Goal: Entertainment & Leisure: Consume media (video, audio)

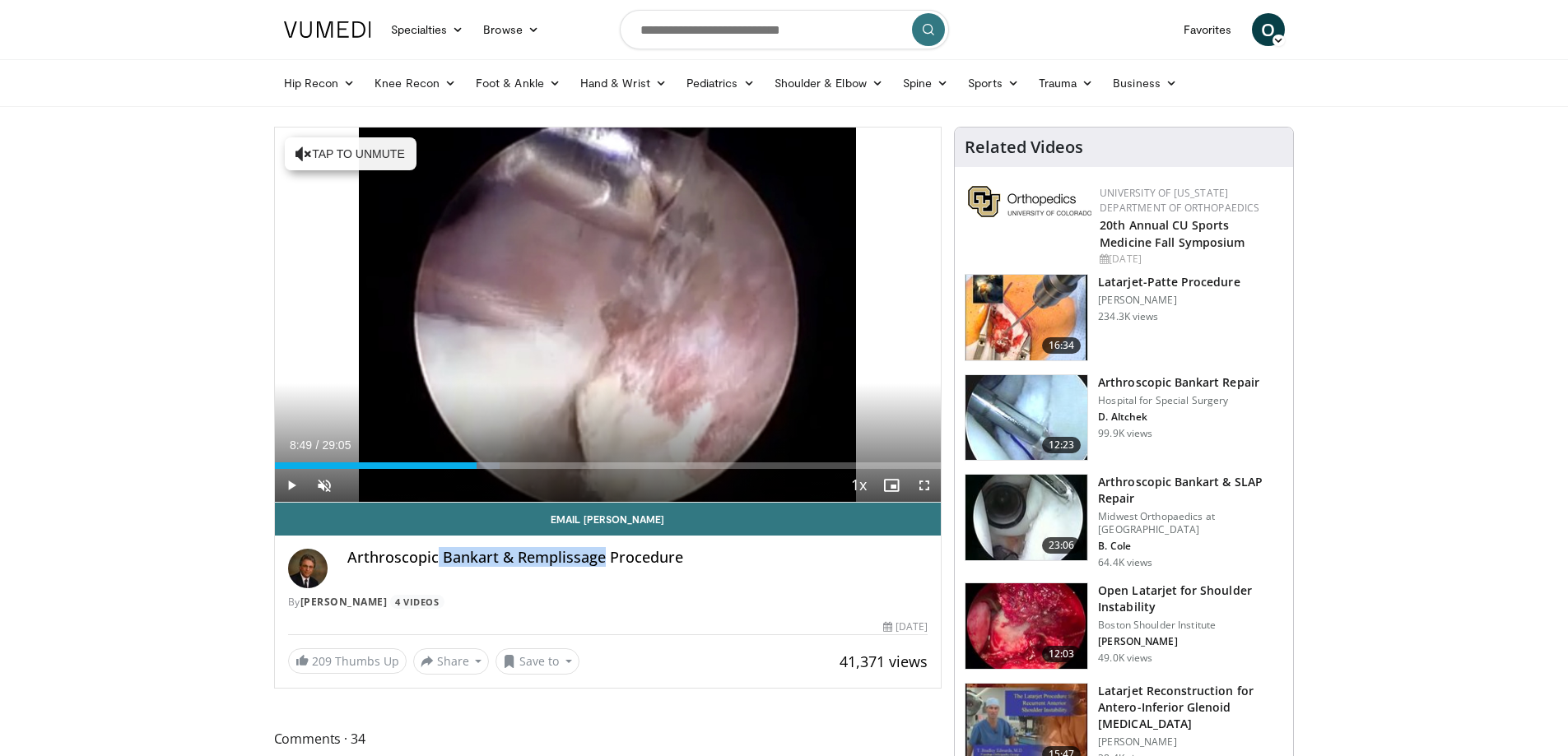
click at [1133, 477] on h3 "Arthroscopic Bankart & SLAP Repair" at bounding box center [1190, 490] width 185 height 33
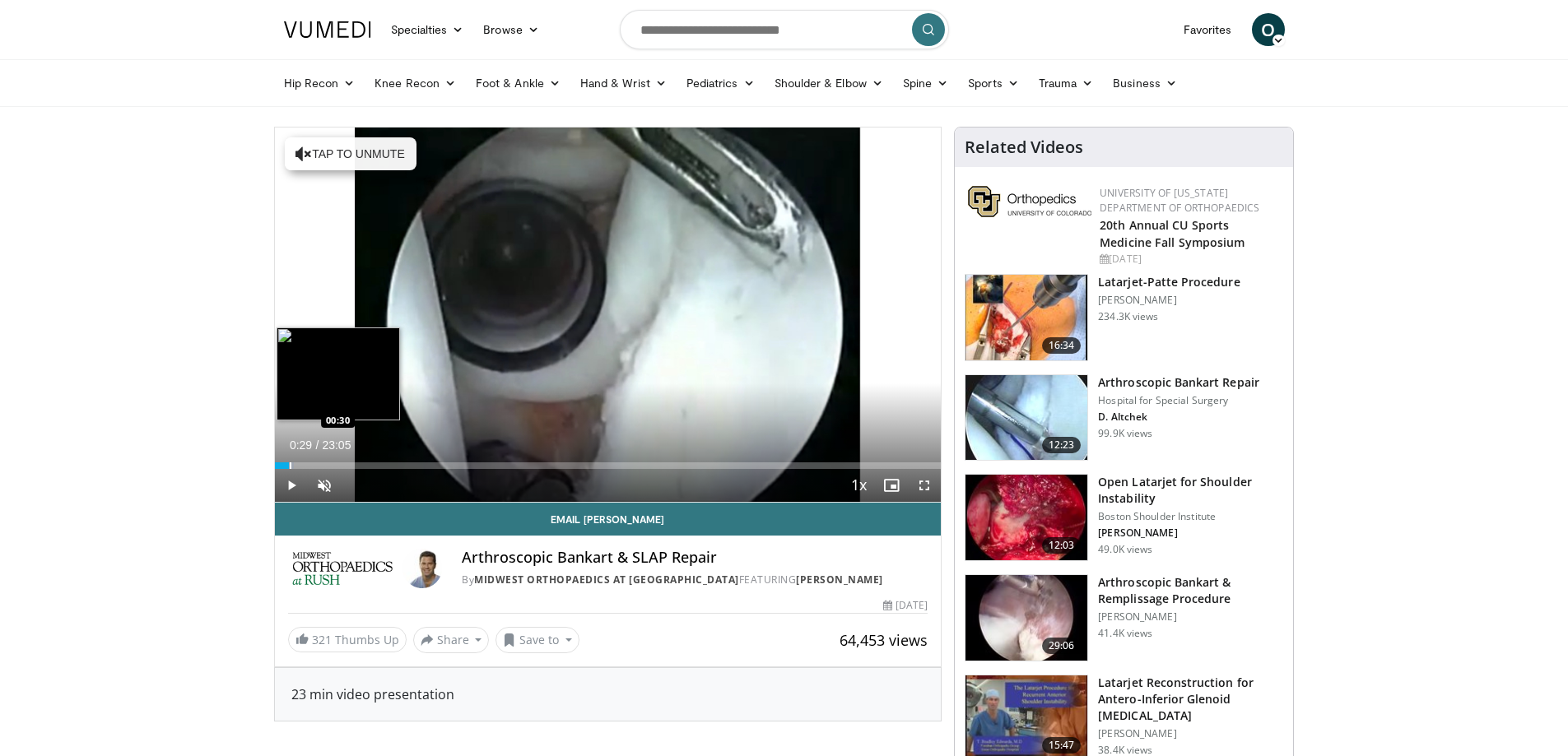
click at [289, 464] on div "Progress Bar" at bounding box center [290, 466] width 2 height 7
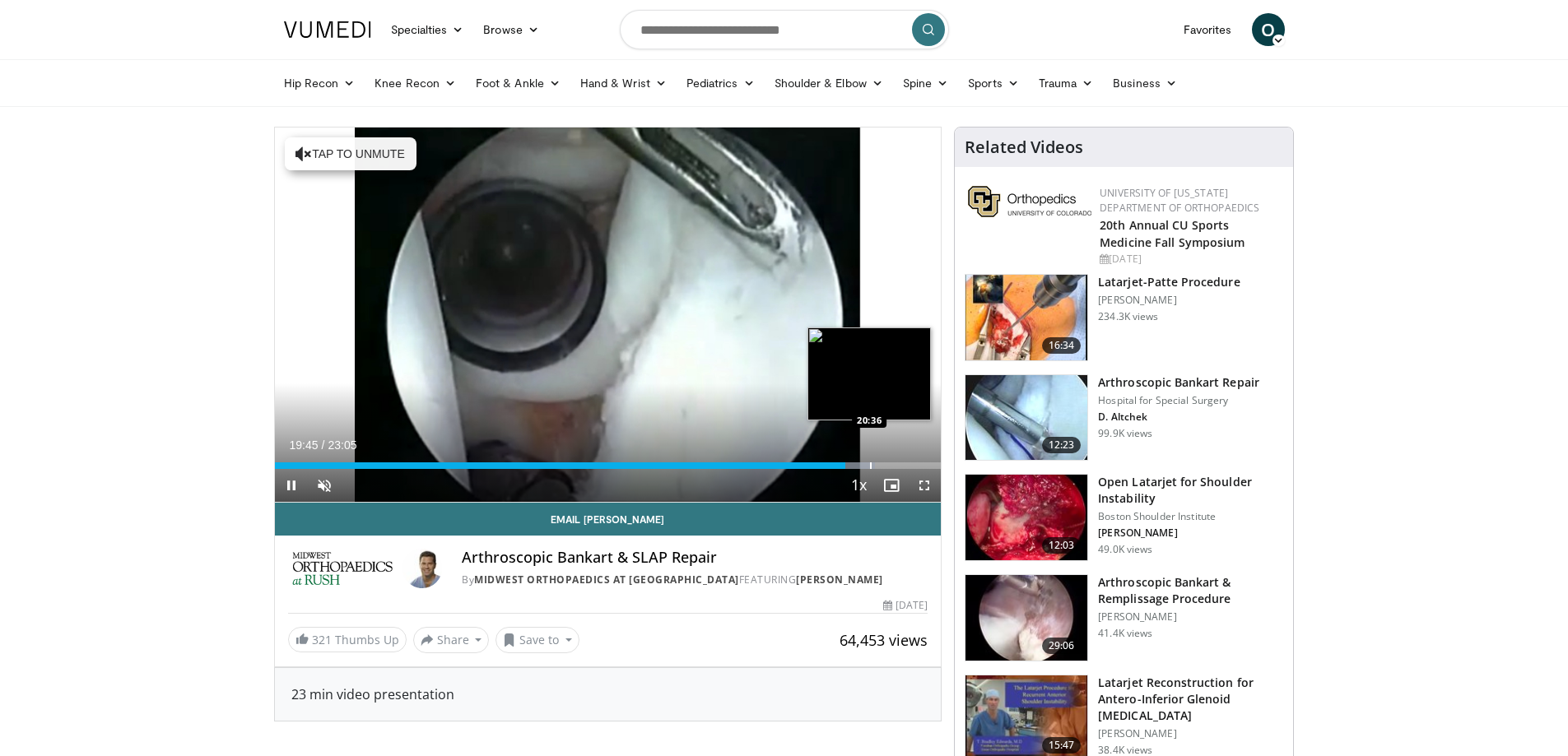
click at [869, 460] on div "Loaded : 90.10% 19:45 20:36" at bounding box center [607, 461] width 666 height 16
click at [884, 468] on span "Video Player" at bounding box center [891, 485] width 33 height 33
click at [886, 464] on div "Progress Bar" at bounding box center [887, 466] width 2 height 7
click at [906, 466] on div "Progress Bar" at bounding box center [907, 466] width 2 height 7
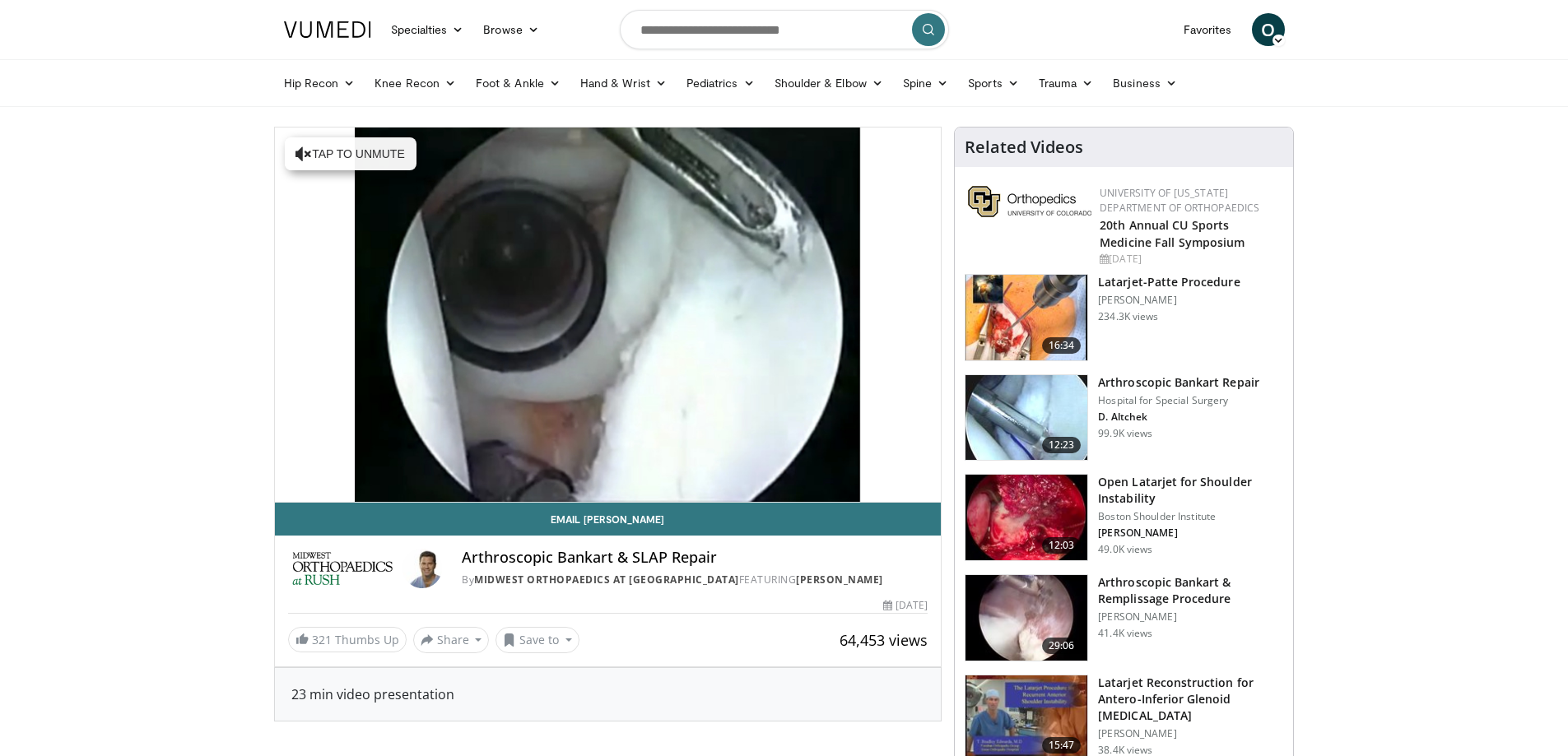
click at [1040, 430] on img at bounding box center [1026, 417] width 122 height 86
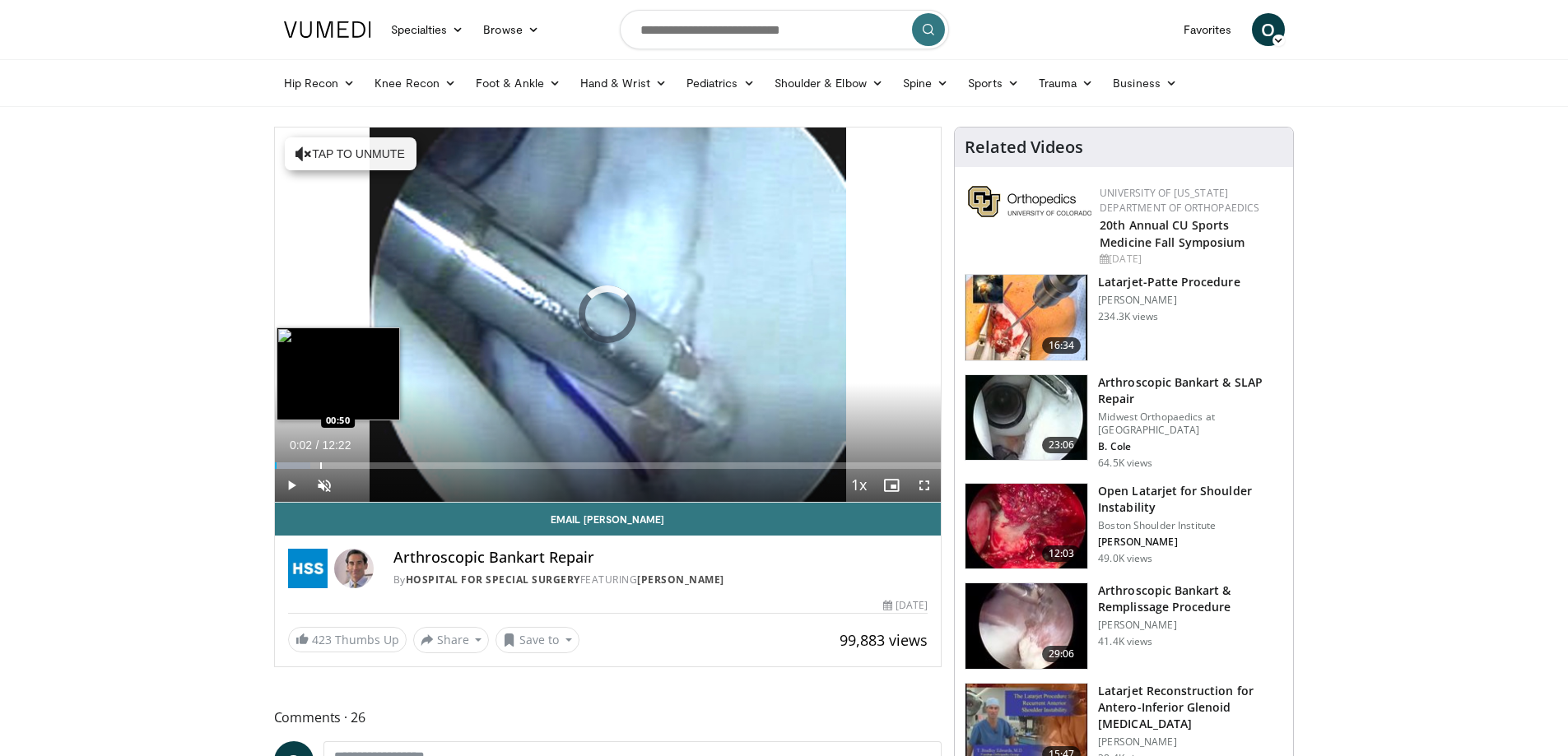
click at [320, 458] on div "Loaded : 5.36% 00:02 00:50" at bounding box center [607, 461] width 666 height 16
click at [352, 464] on div "Progress Bar" at bounding box center [353, 466] width 2 height 7
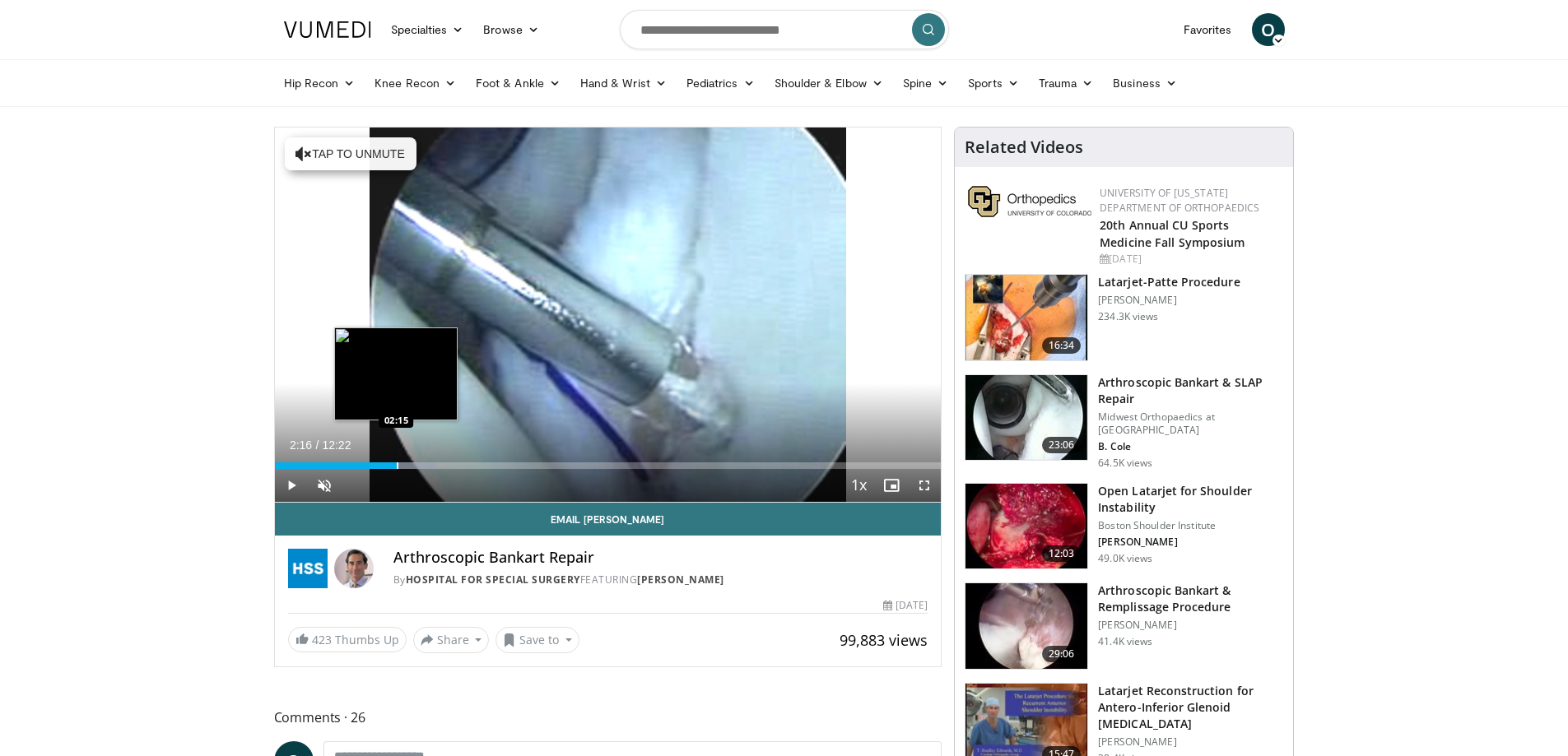
click at [397, 462] on div "Progress Bar" at bounding box center [398, 466] width 2 height 7
click at [386, 468] on div "02:04" at bounding box center [330, 466] width 112 height 7
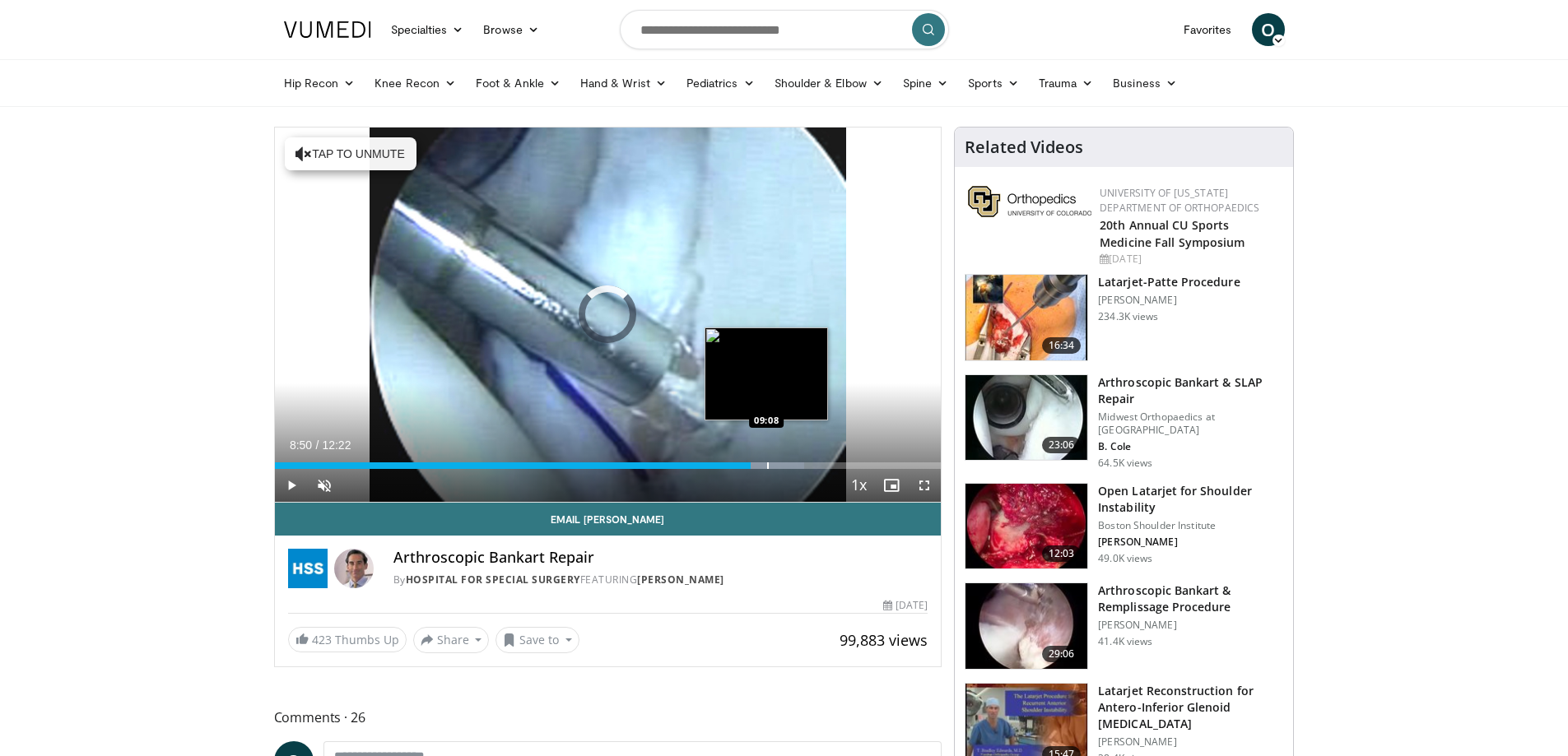
click at [767, 466] on div "Progress Bar" at bounding box center [768, 466] width 2 height 7
click at [785, 465] on div "Progress Bar" at bounding box center [786, 466] width 2 height 7
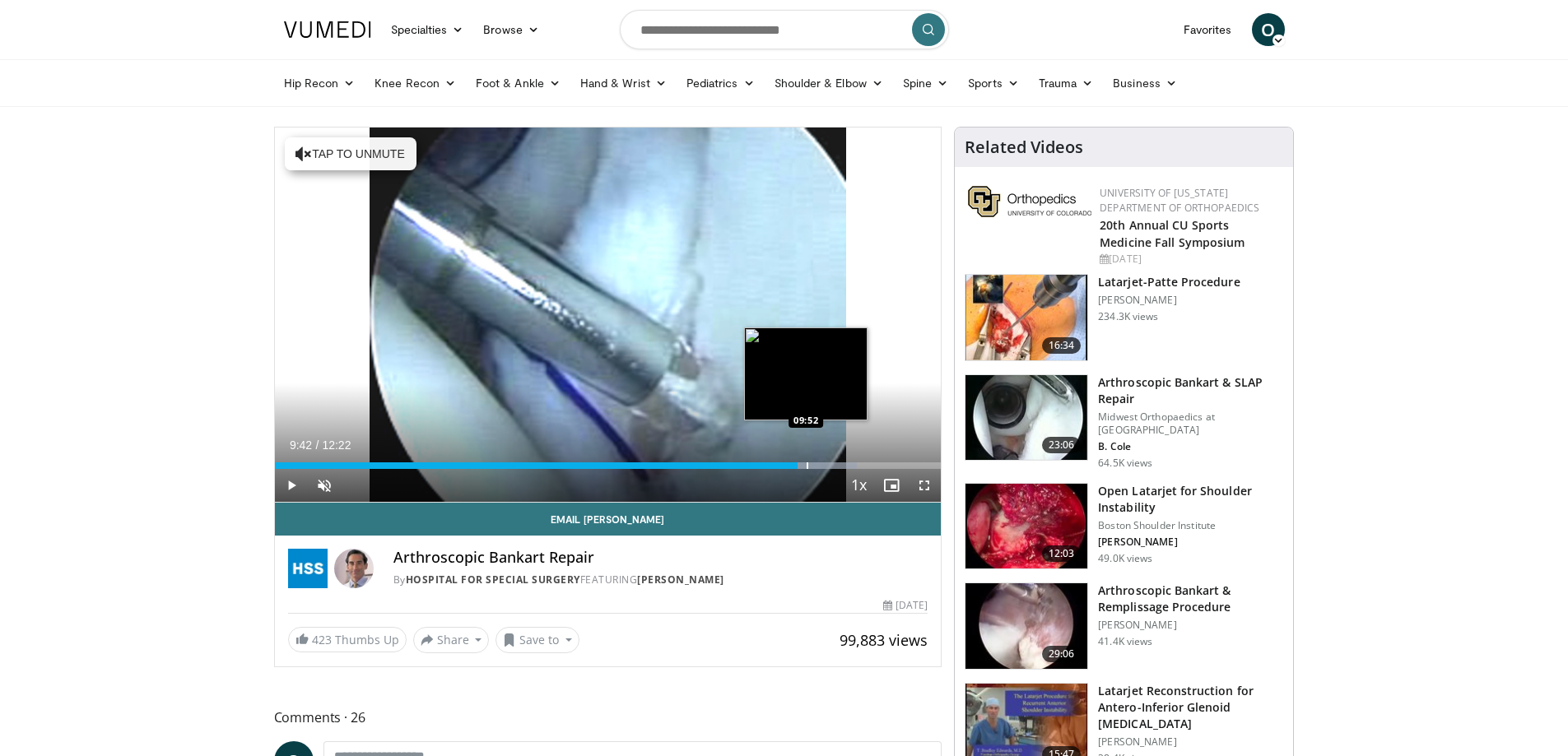
click at [806, 458] on div "Loaded : 87.35% 09:42 09:52" at bounding box center [607, 461] width 666 height 16
click at [825, 467] on div "Progress Bar" at bounding box center [826, 466] width 2 height 7
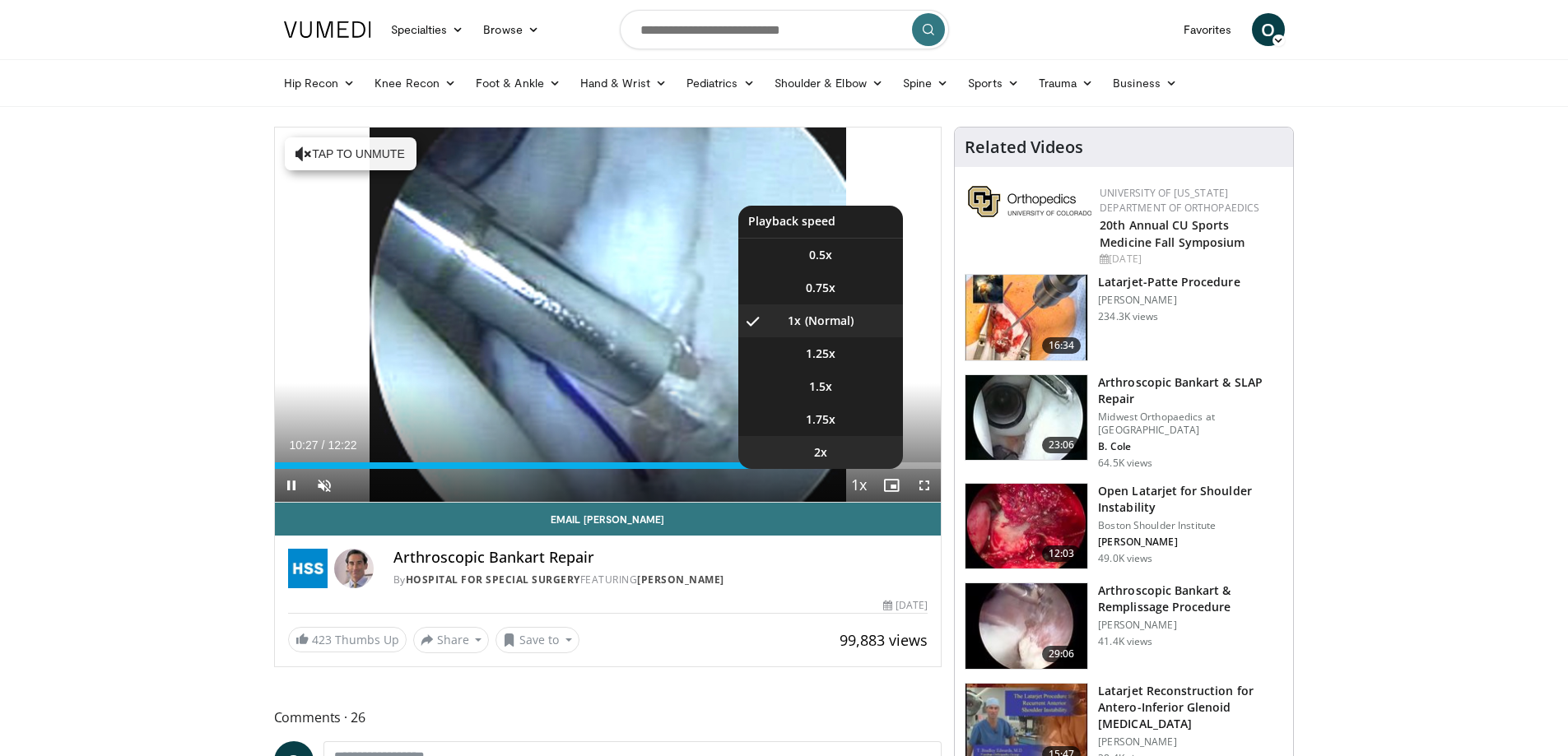
click at [853, 464] on li "2x" at bounding box center [820, 452] width 165 height 33
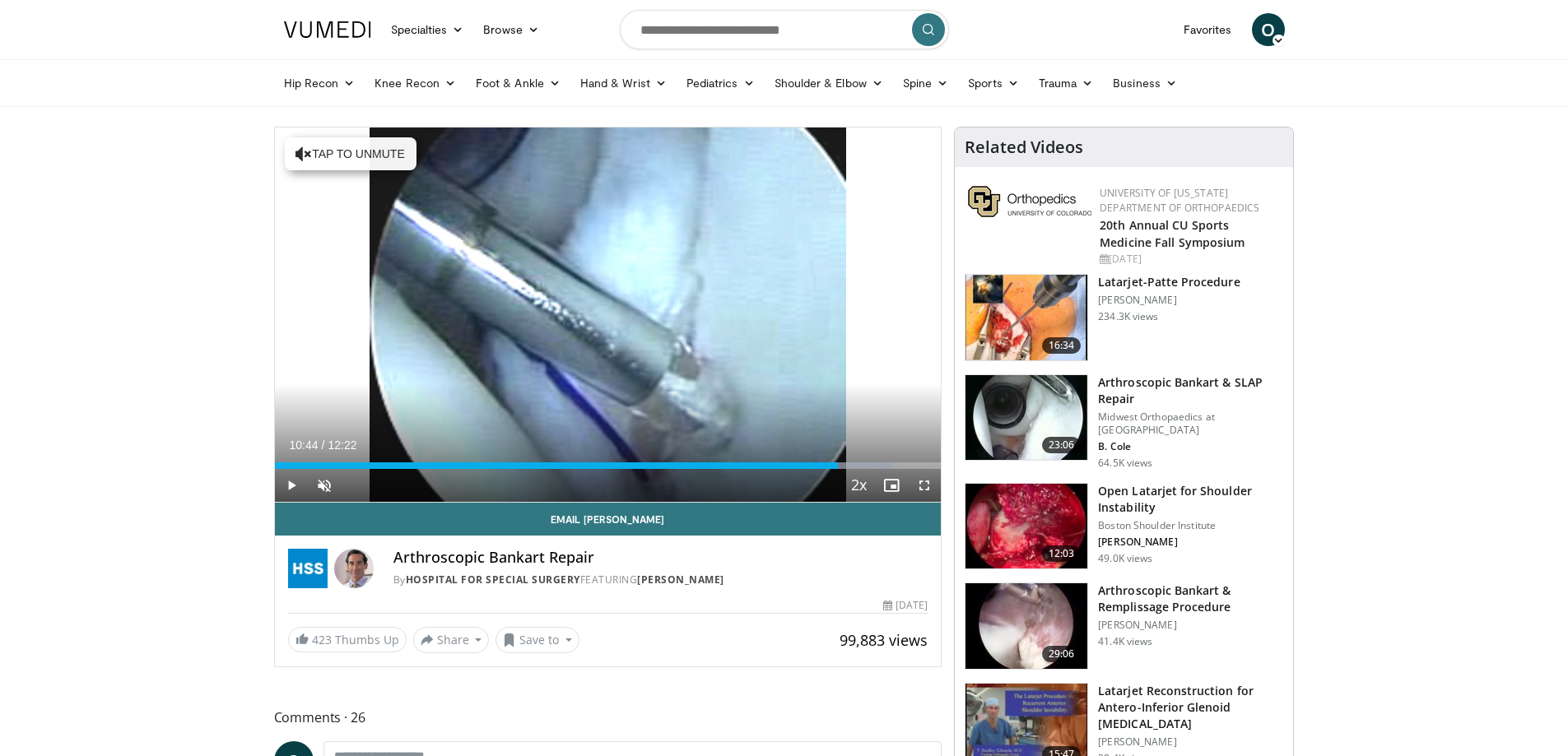
click at [853, 464] on div "Progress Bar" at bounding box center [859, 466] width 66 height 7
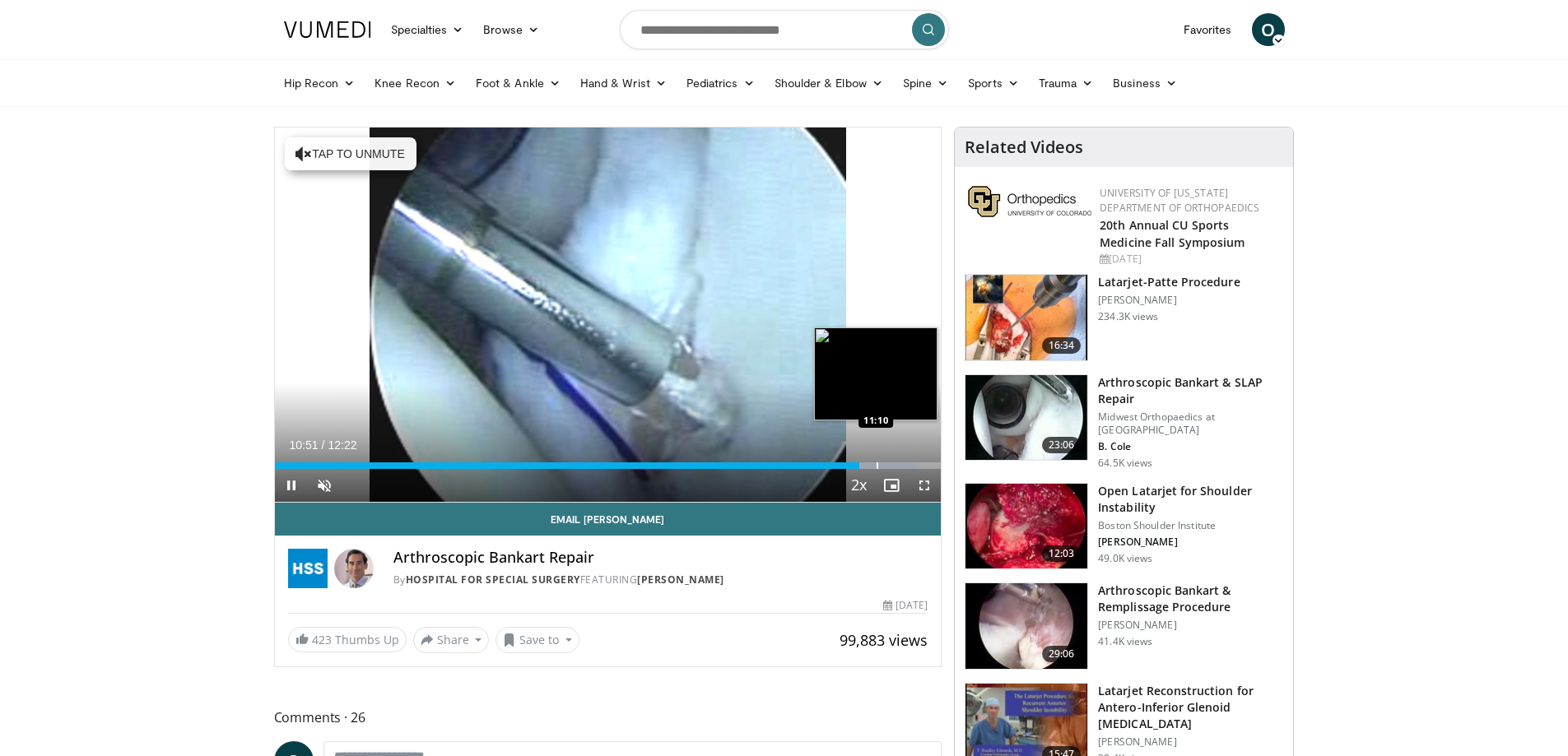
click at [877, 465] on div "Progress Bar" at bounding box center [878, 466] width 2 height 7
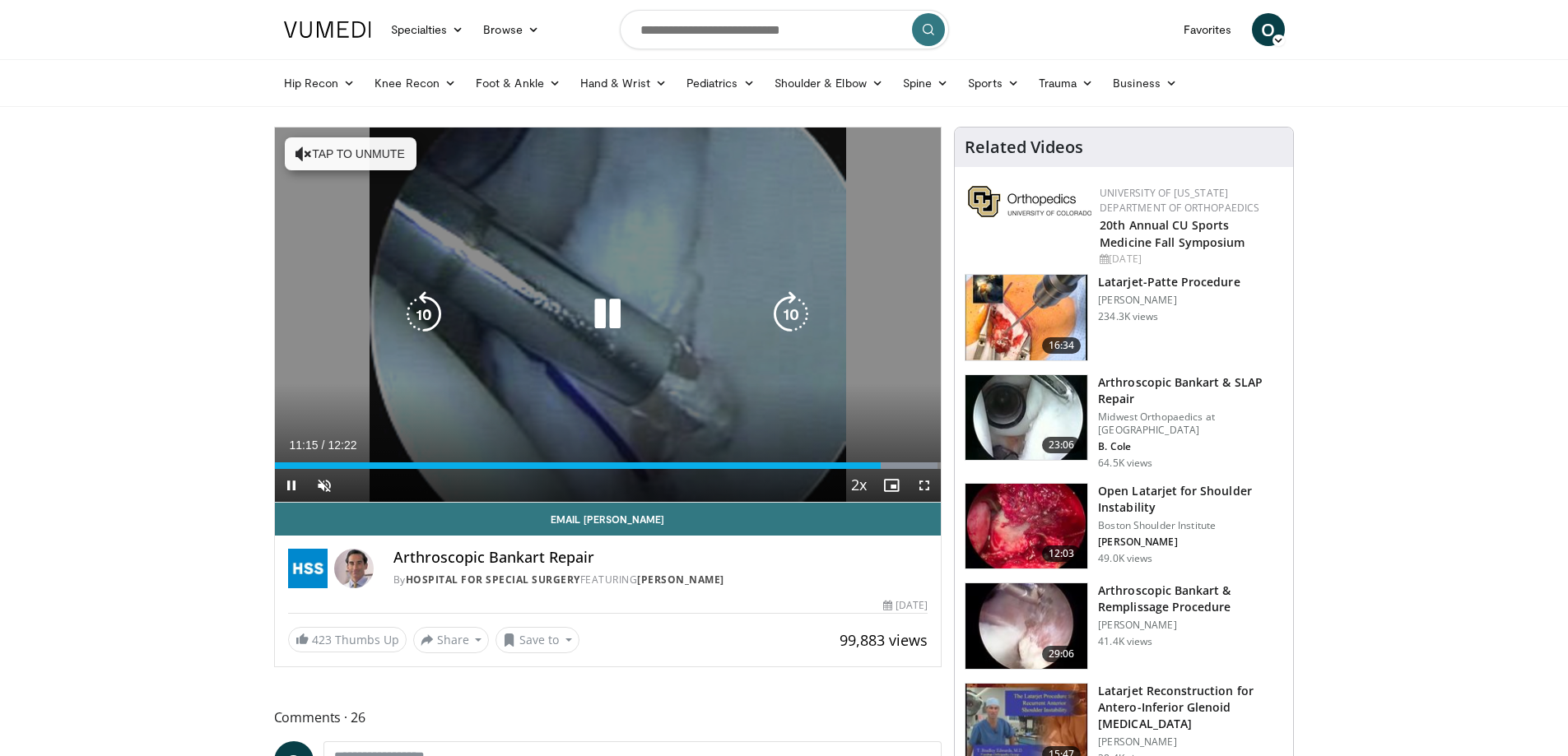
click at [892, 463] on div "Loaded : 99.45% 11:15 11:17" at bounding box center [607, 466] width 666 height 7
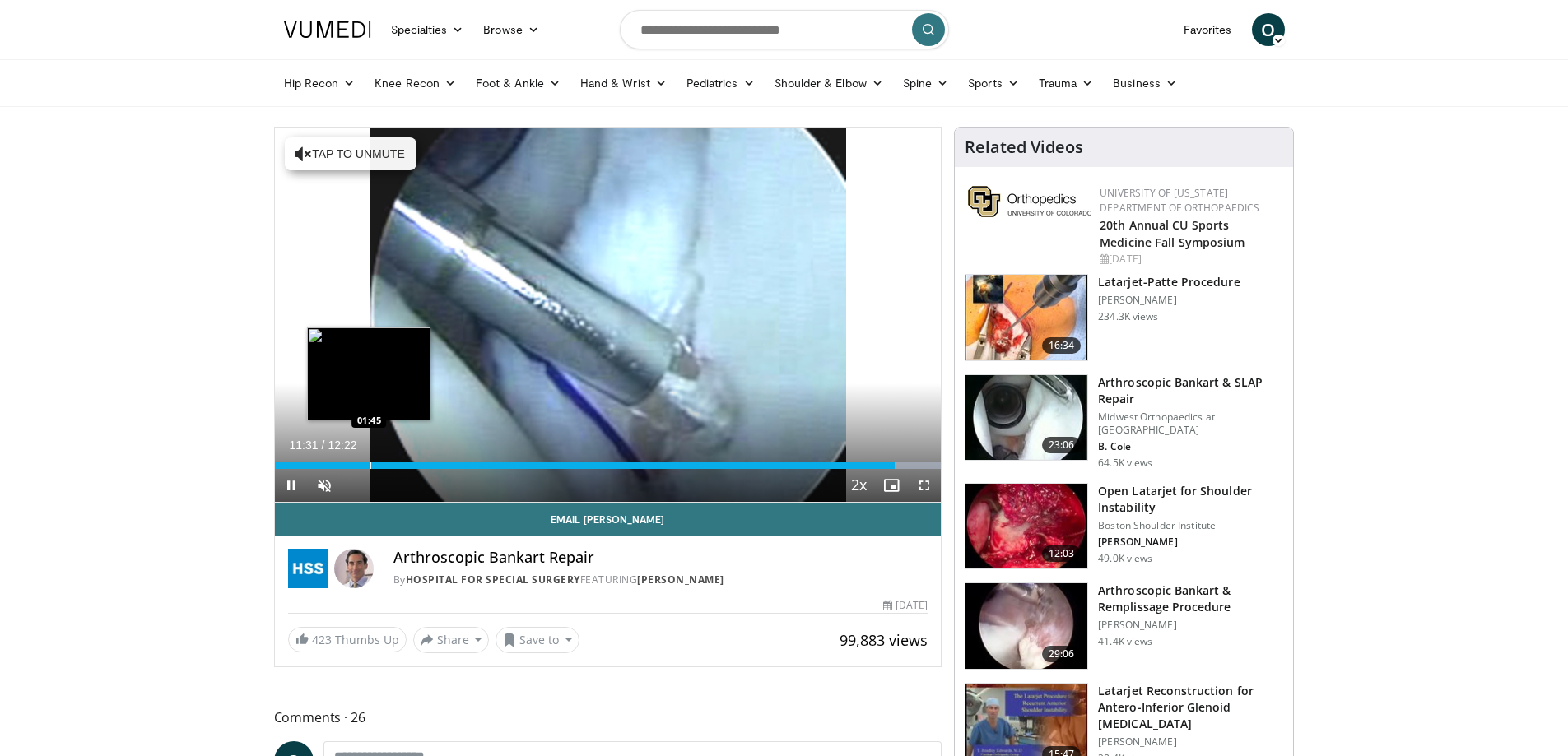
click at [370, 467] on div "Progress Bar" at bounding box center [371, 466] width 2 height 7
click at [287, 486] on span "Video Player" at bounding box center [291, 485] width 33 height 33
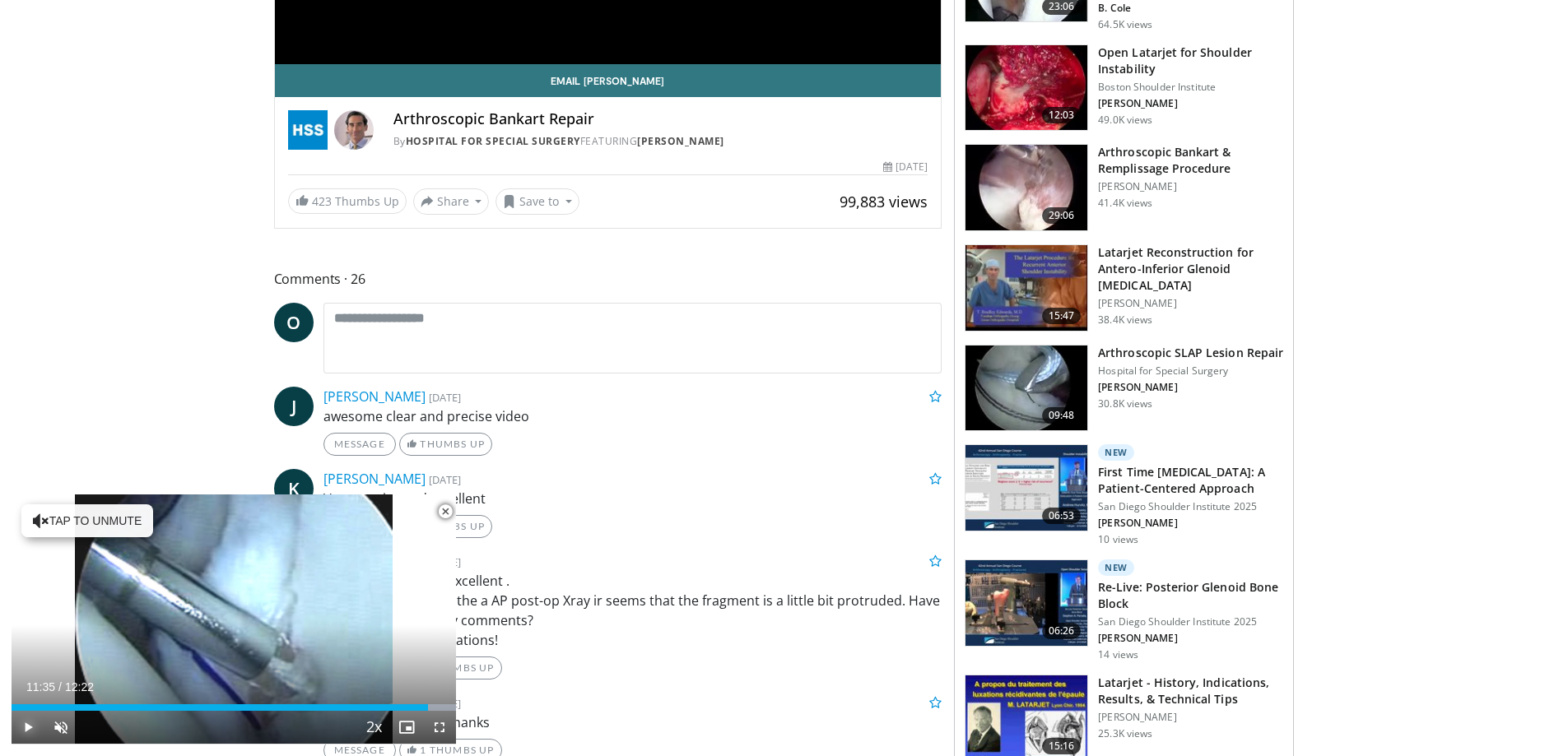
scroll to position [658, 0]
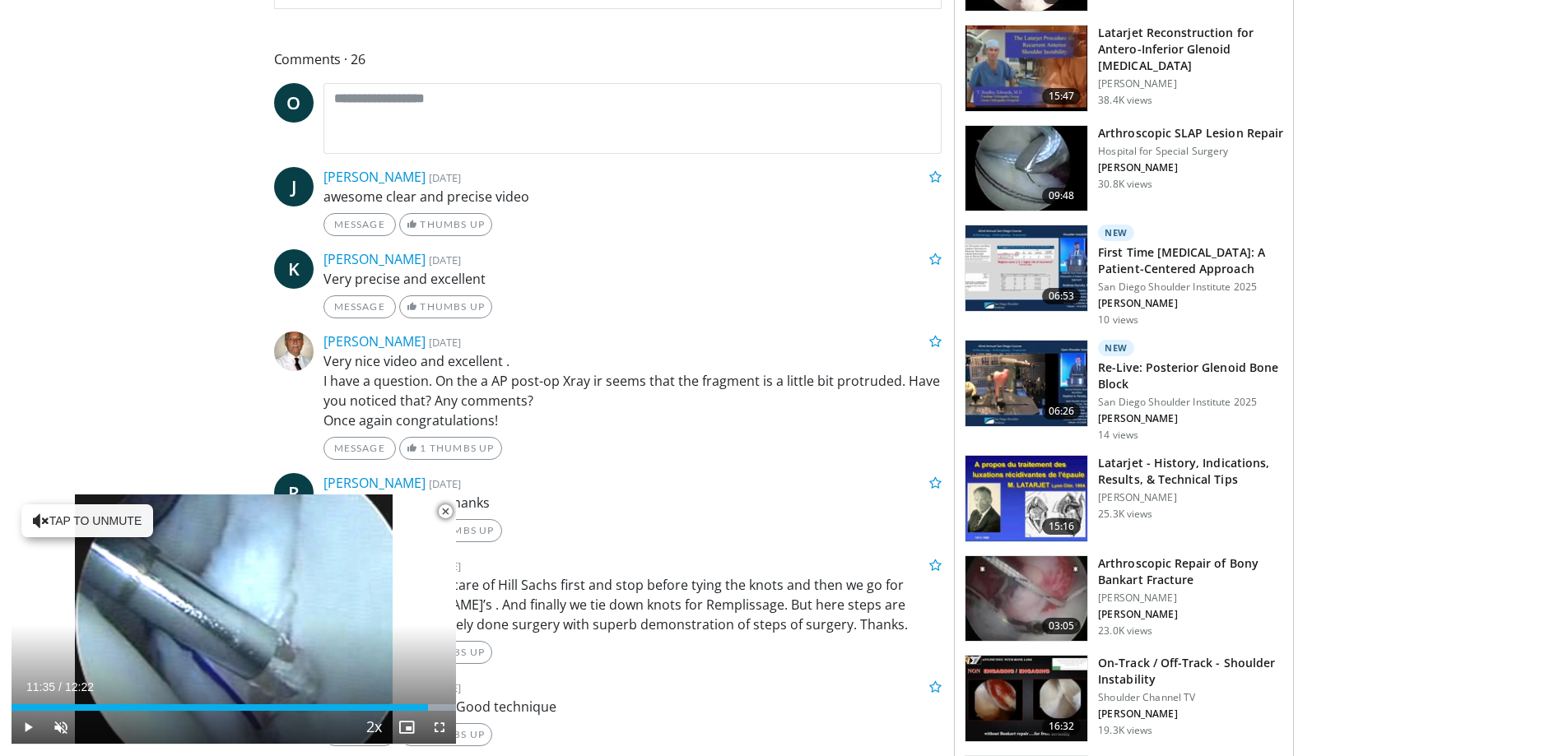
click at [441, 507] on span "Video Player" at bounding box center [445, 512] width 33 height 33
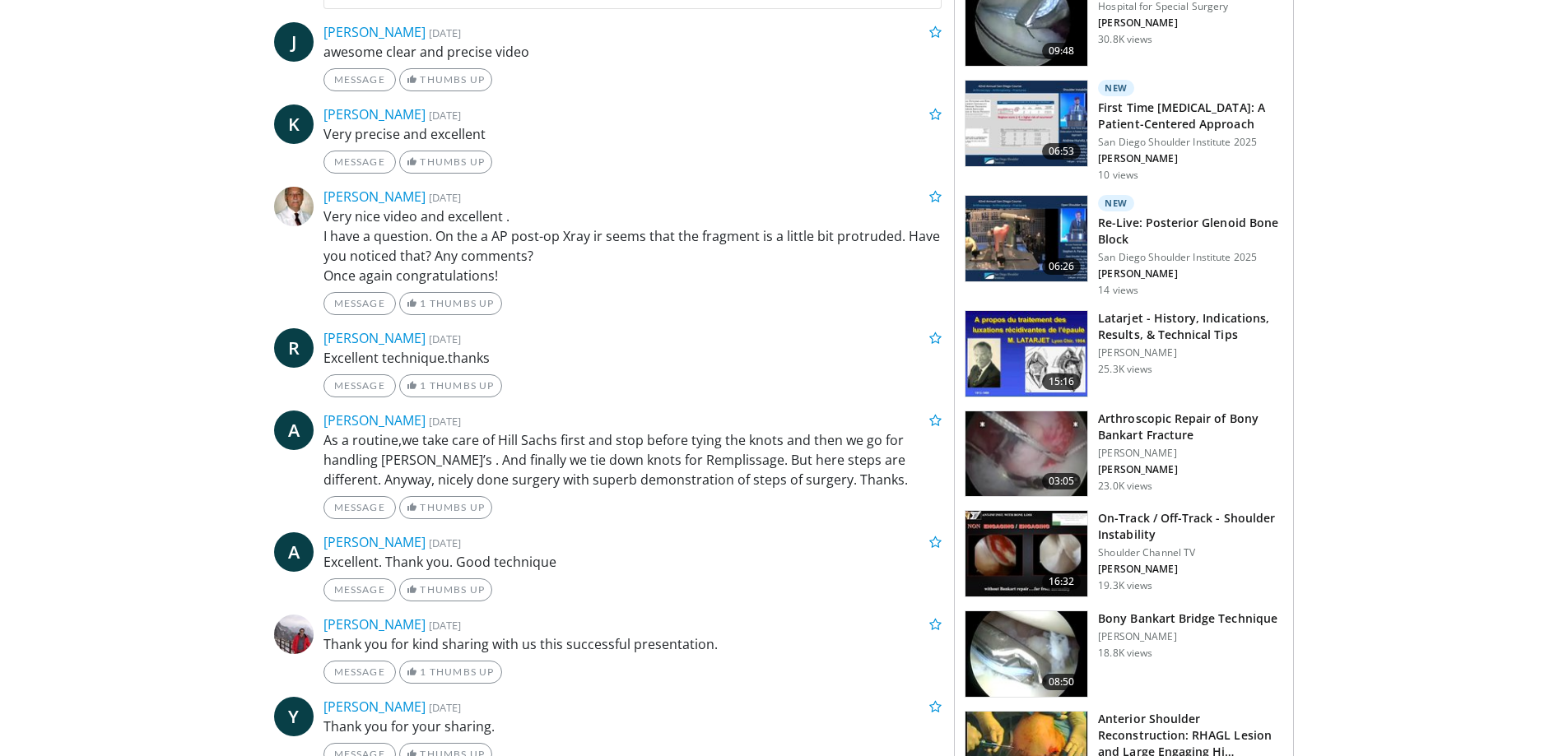
scroll to position [823, 0]
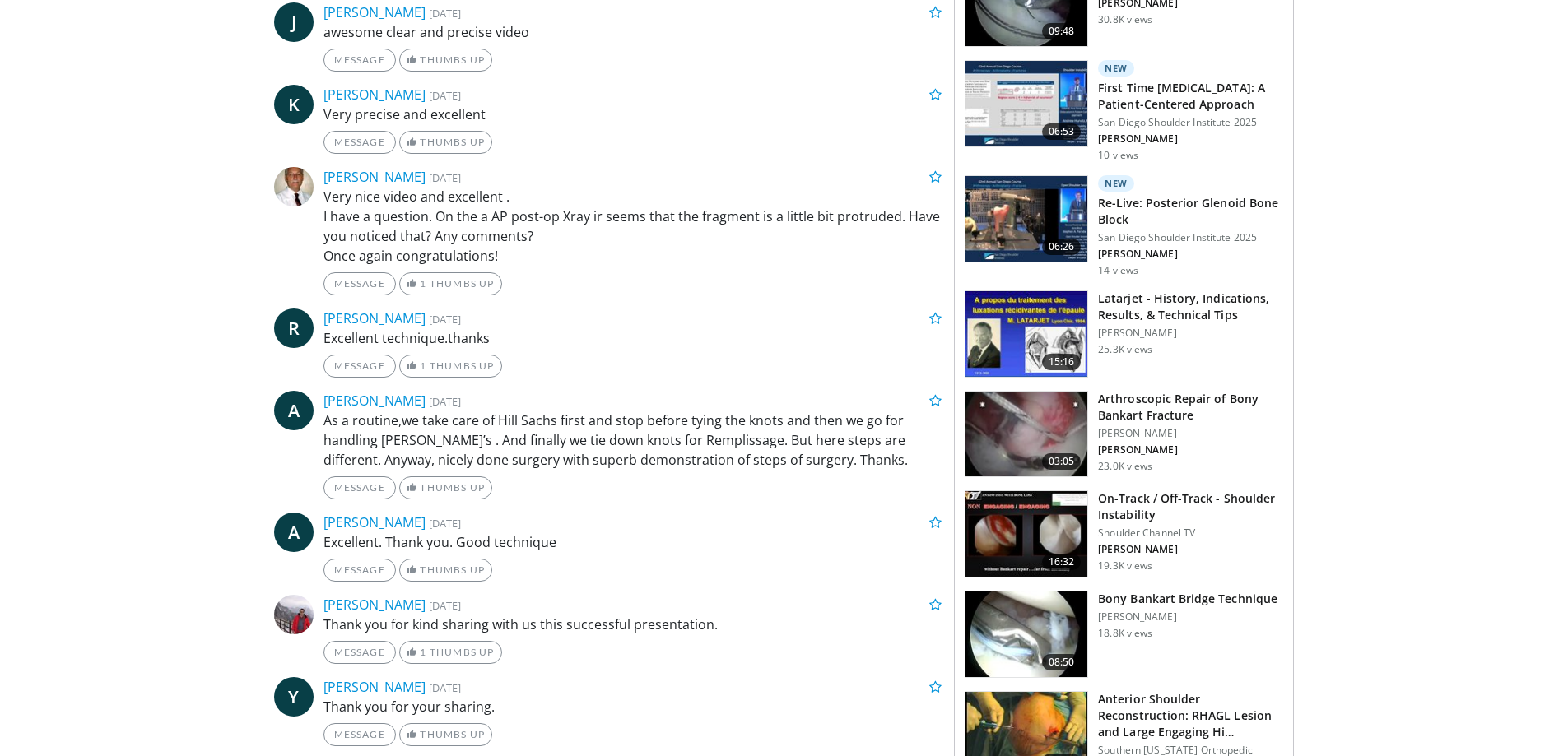
click at [708, 444] on p "As a routine,we take care of Hill Sachs first and stop before tying the knots a…" at bounding box center [632, 440] width 619 height 59
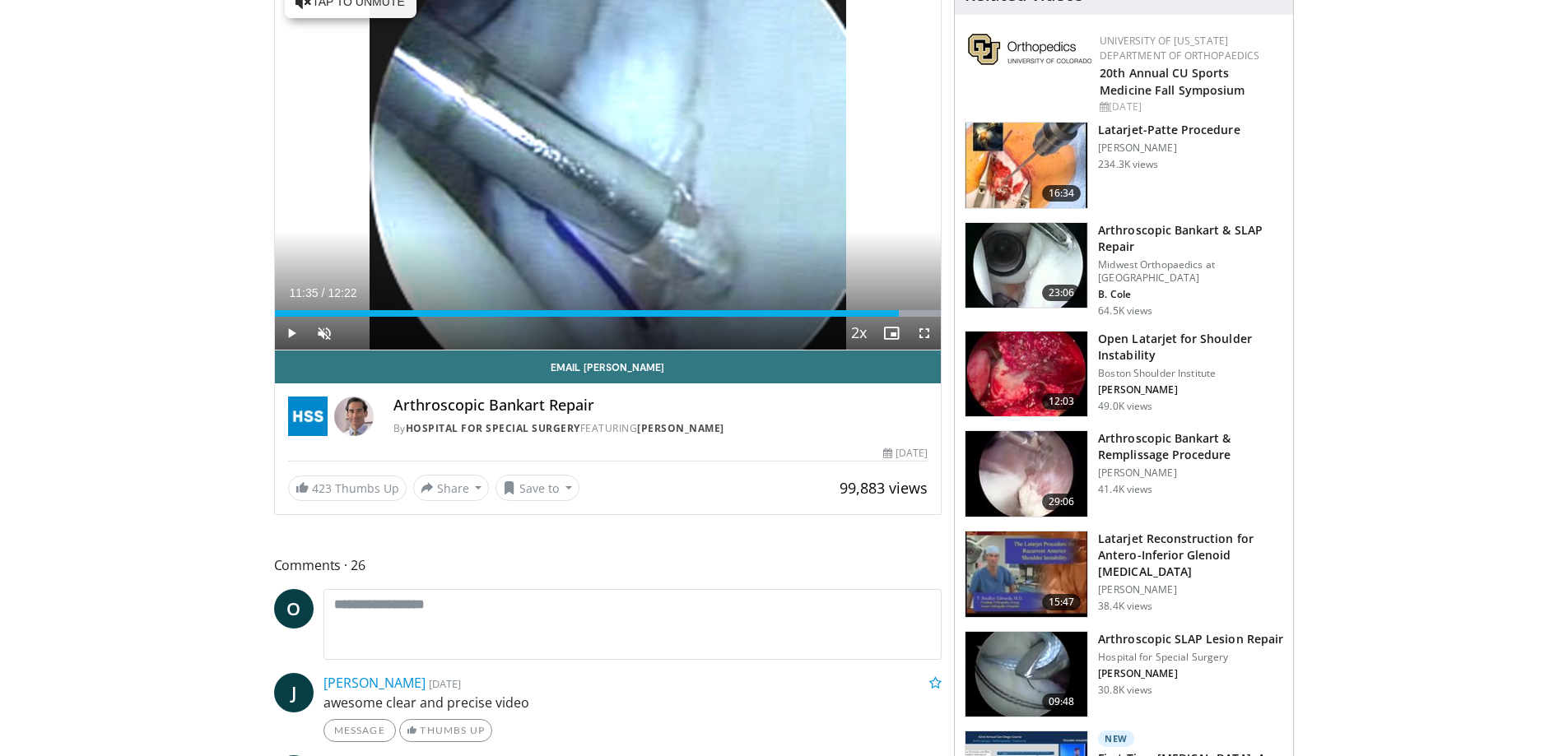
scroll to position [0, 0]
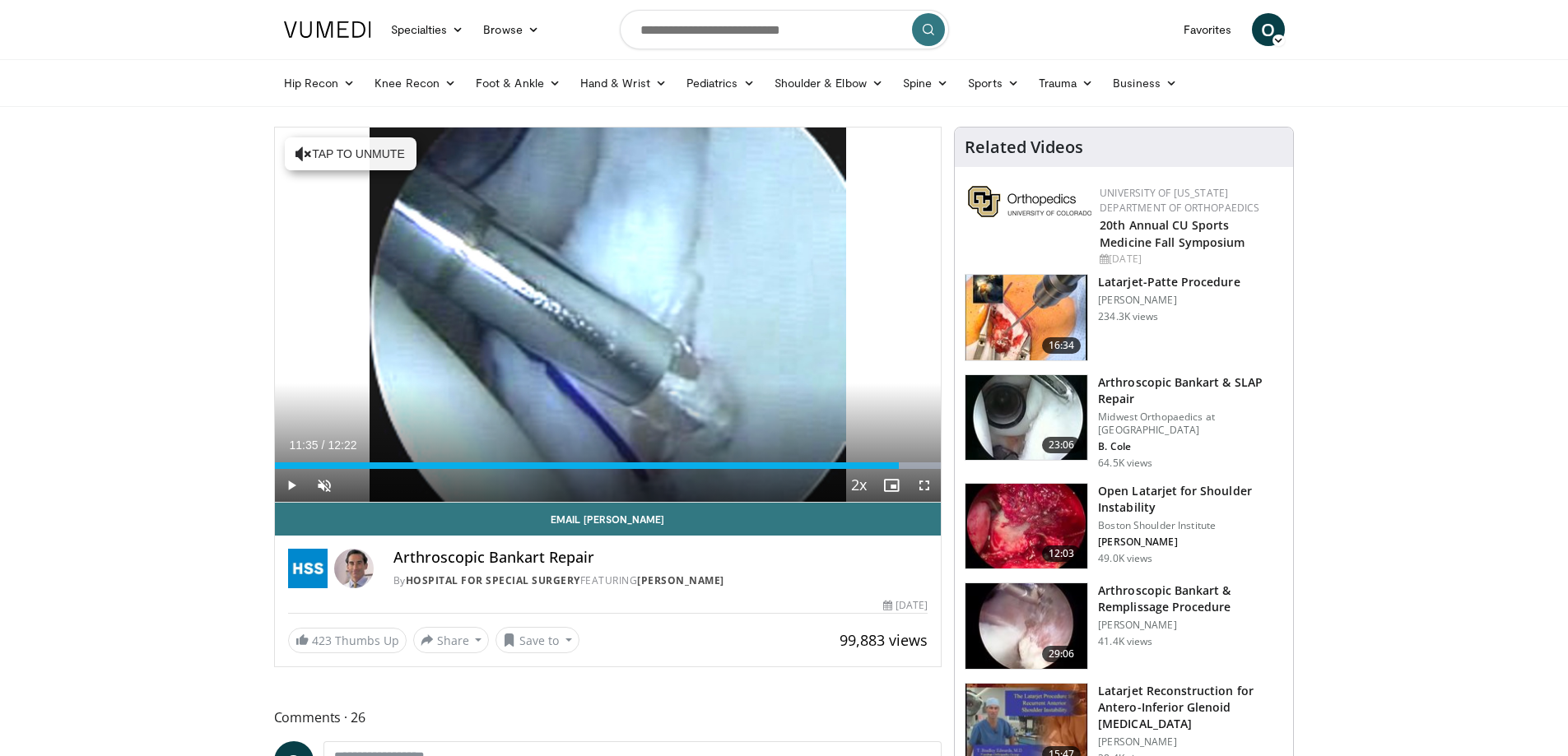
click at [1277, 34] on span "O" at bounding box center [1268, 29] width 33 height 33
click at [1145, 189] on link "Logout" at bounding box center [1184, 187] width 196 height 26
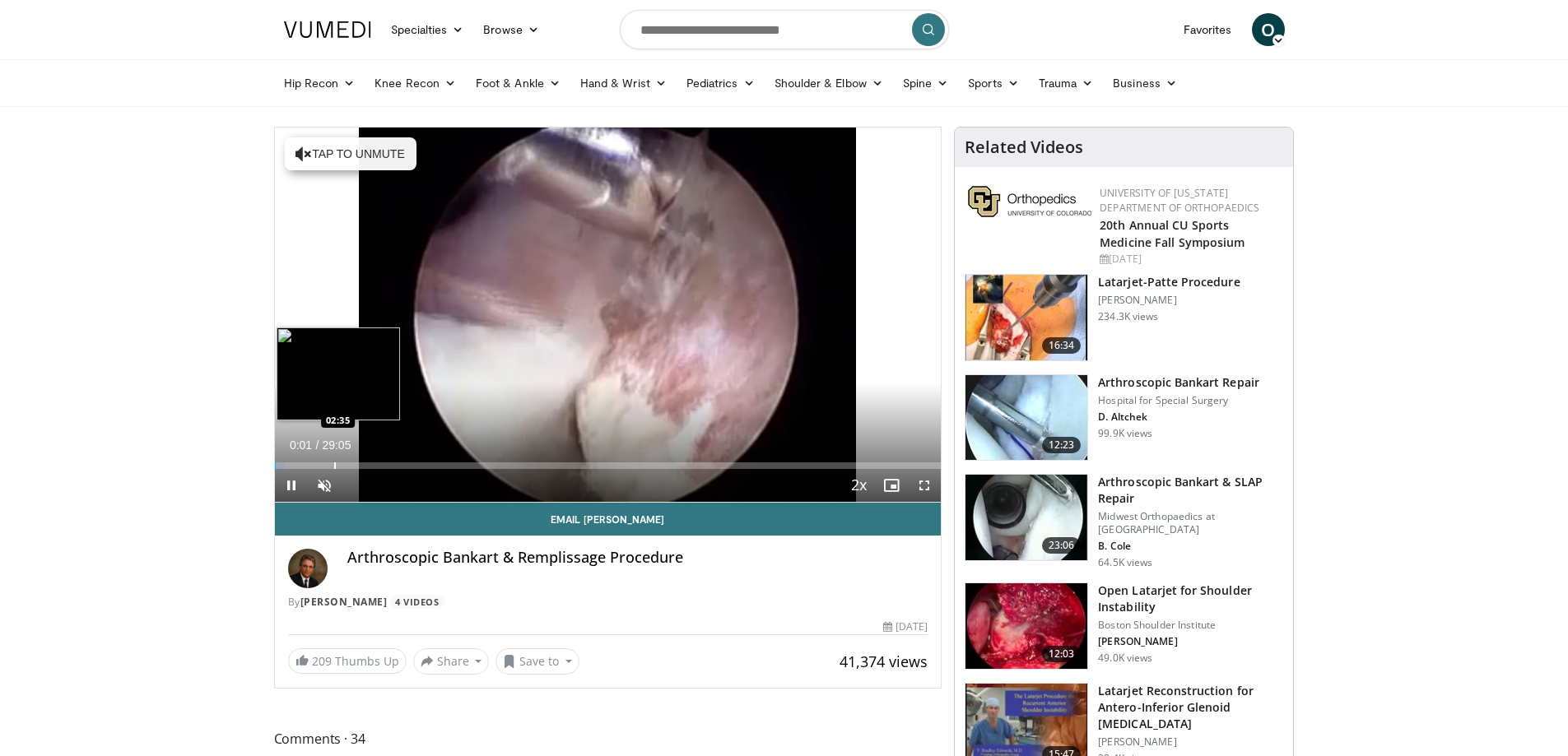
click at [334, 466] on div "Progress Bar" at bounding box center [335, 466] width 2 height 7
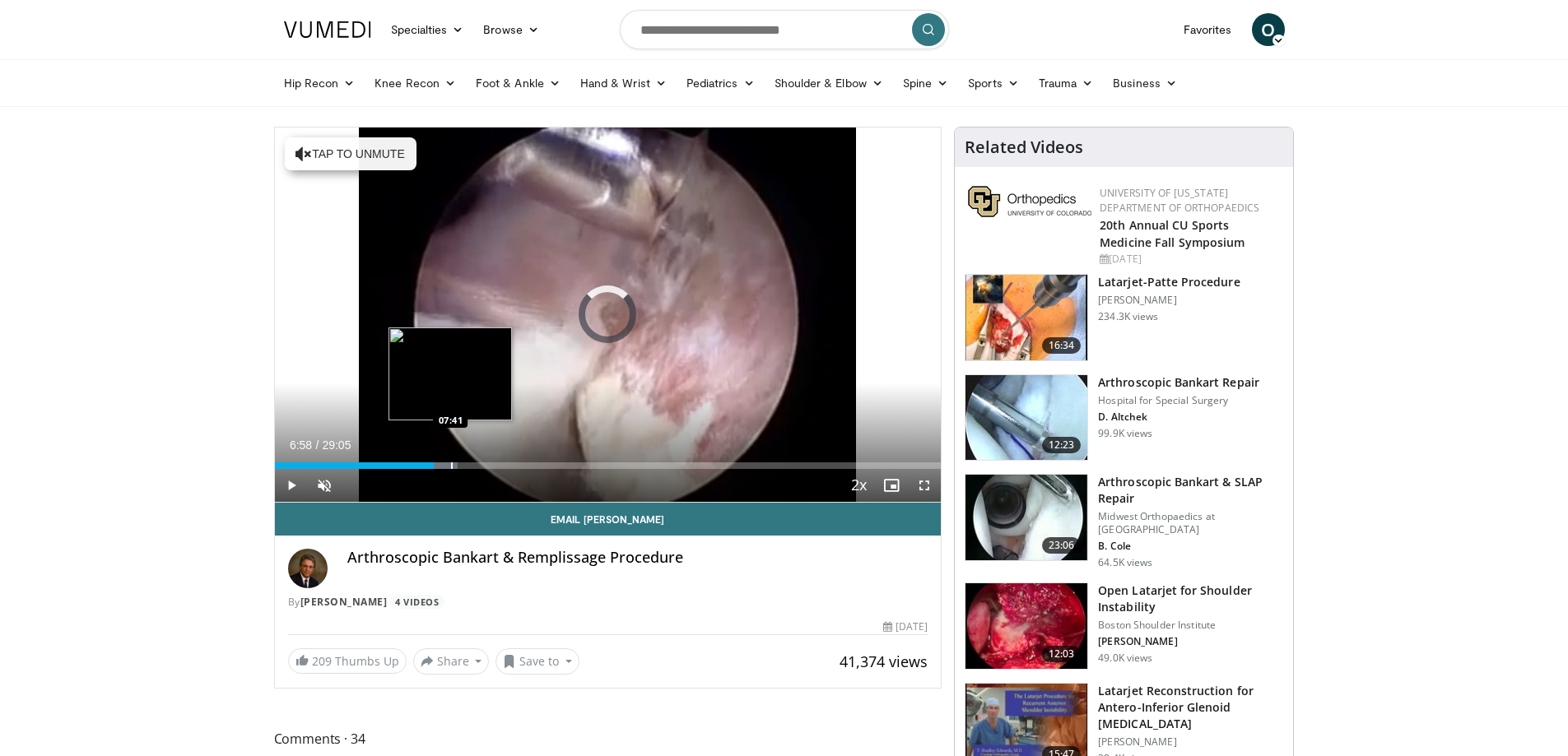
click at [451, 468] on div "Progress Bar" at bounding box center [452, 466] width 2 height 7
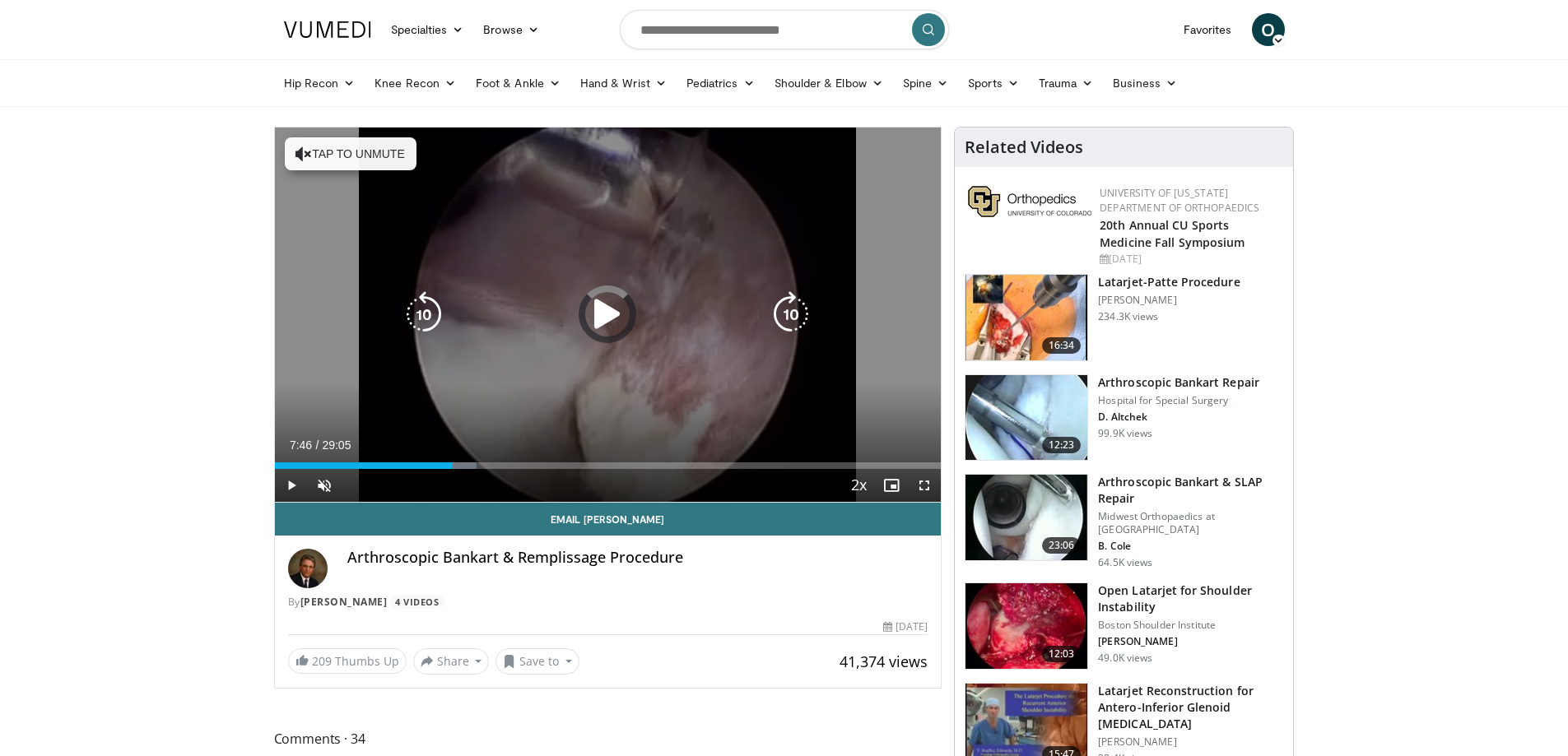
click at [463, 464] on div "Progress Bar" at bounding box center [458, 466] width 36 height 7
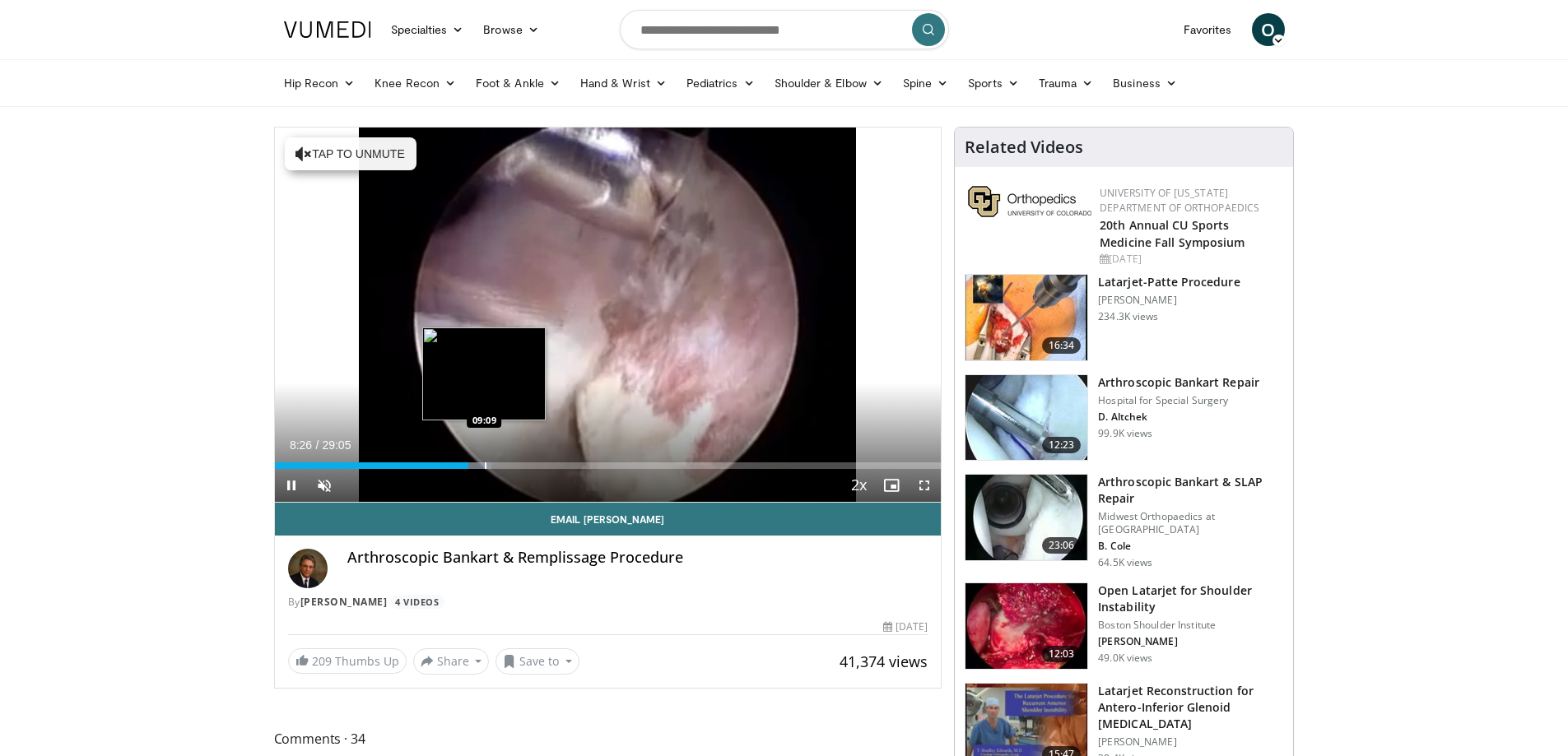
click at [485, 464] on div "Progress Bar" at bounding box center [486, 466] width 2 height 7
click at [509, 461] on div "Loaded : 36.60% 10:14 10:14" at bounding box center [607, 461] width 666 height 16
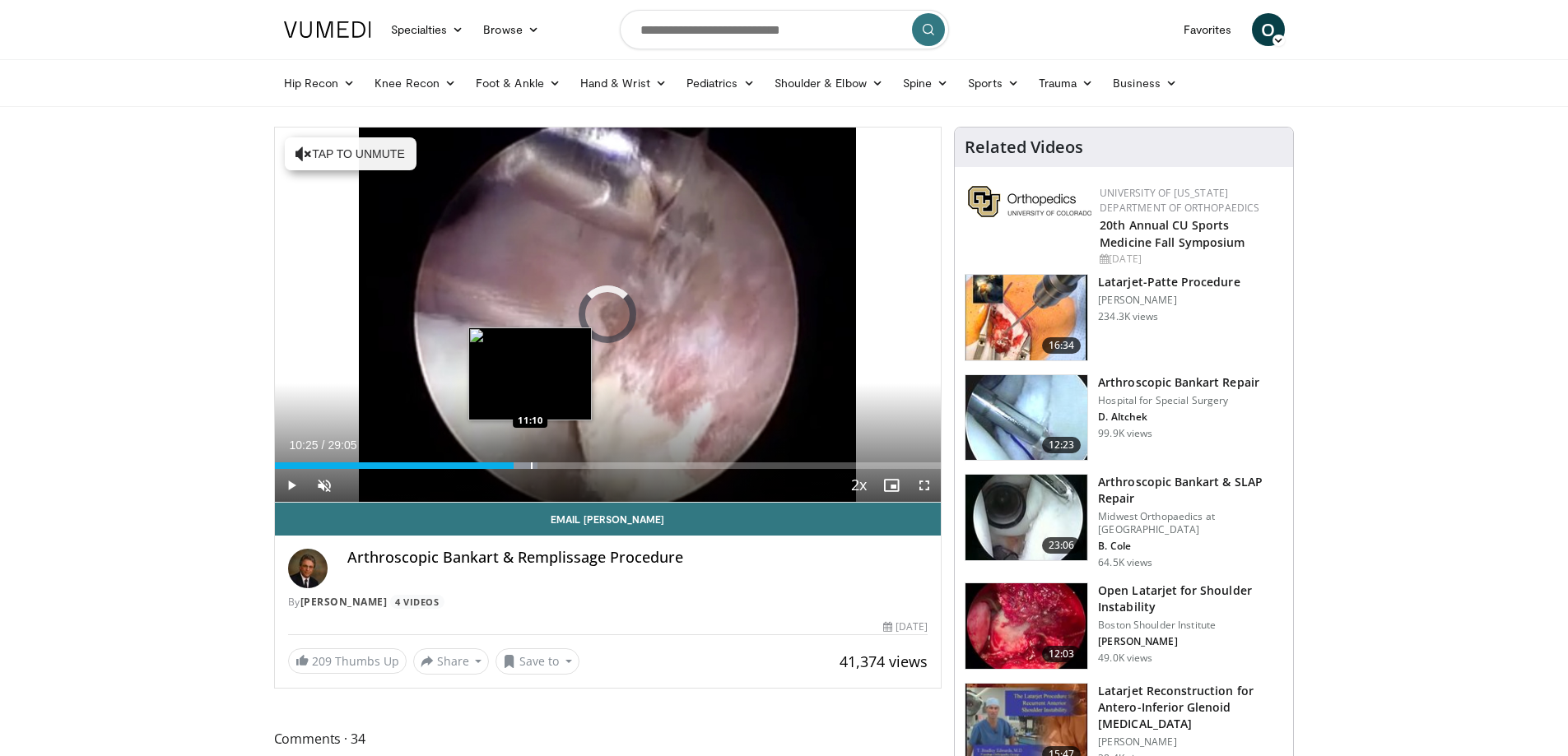
click at [531, 465] on div "Progress Bar" at bounding box center [532, 466] width 2 height 7
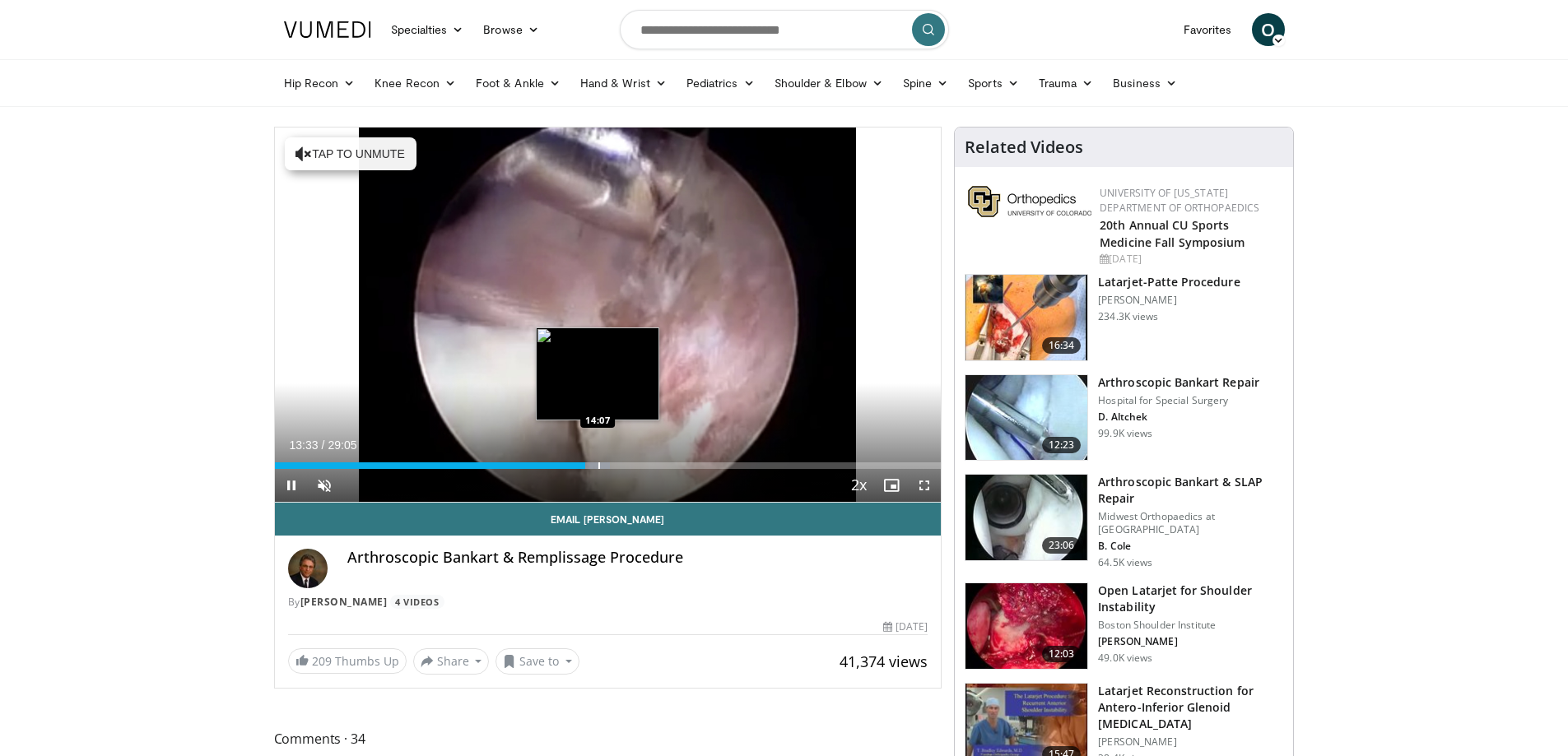
click at [599, 464] on div "Progress Bar" at bounding box center [599, 466] width 2 height 7
click at [625, 461] on div "Loaded : 51.47% 15:20 15:20" at bounding box center [607, 461] width 666 height 16
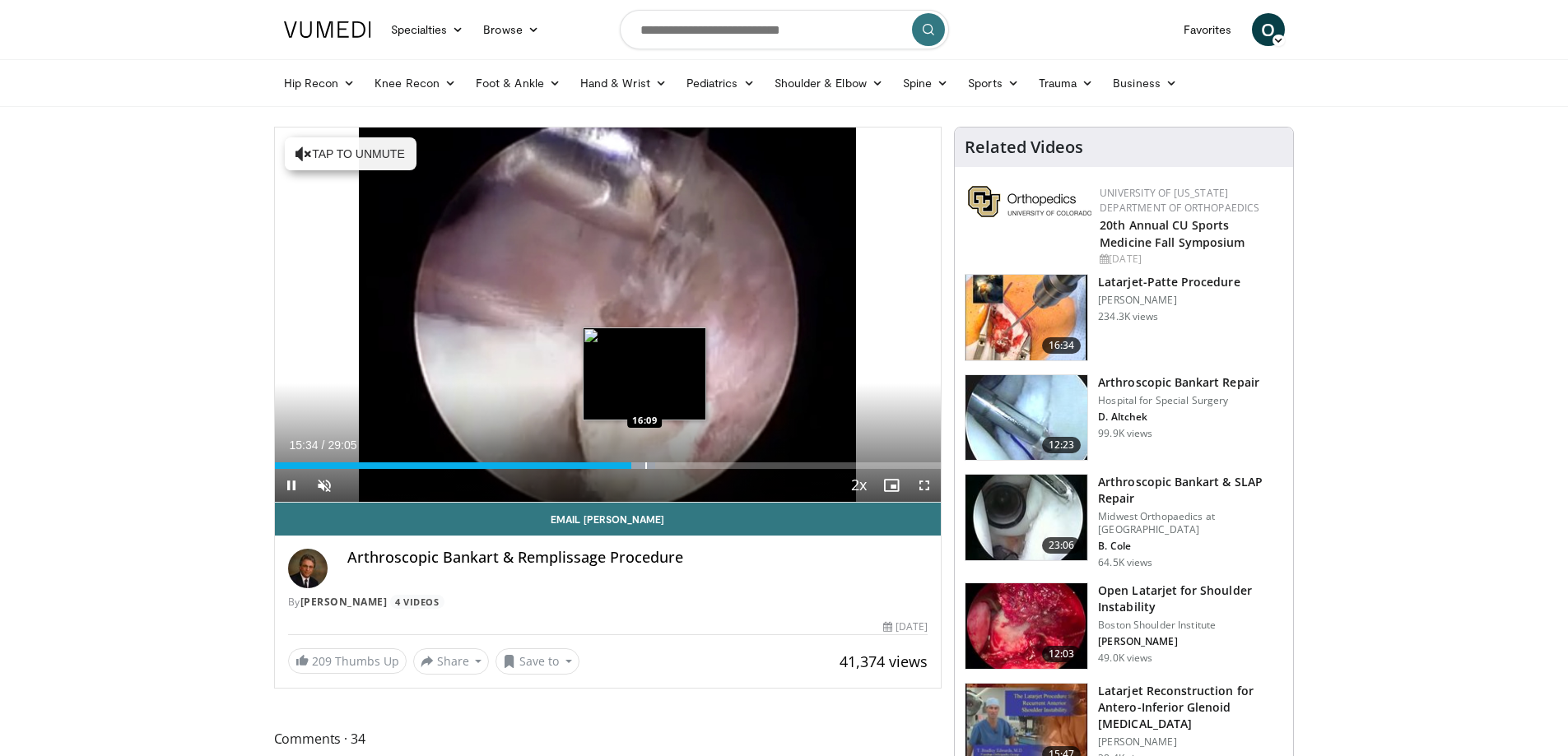
click at [645, 461] on div "Loaded : 57.18% 15:34 16:09" at bounding box center [607, 461] width 666 height 16
click at [665, 462] on div "Progress Bar" at bounding box center [666, 466] width 2 height 7
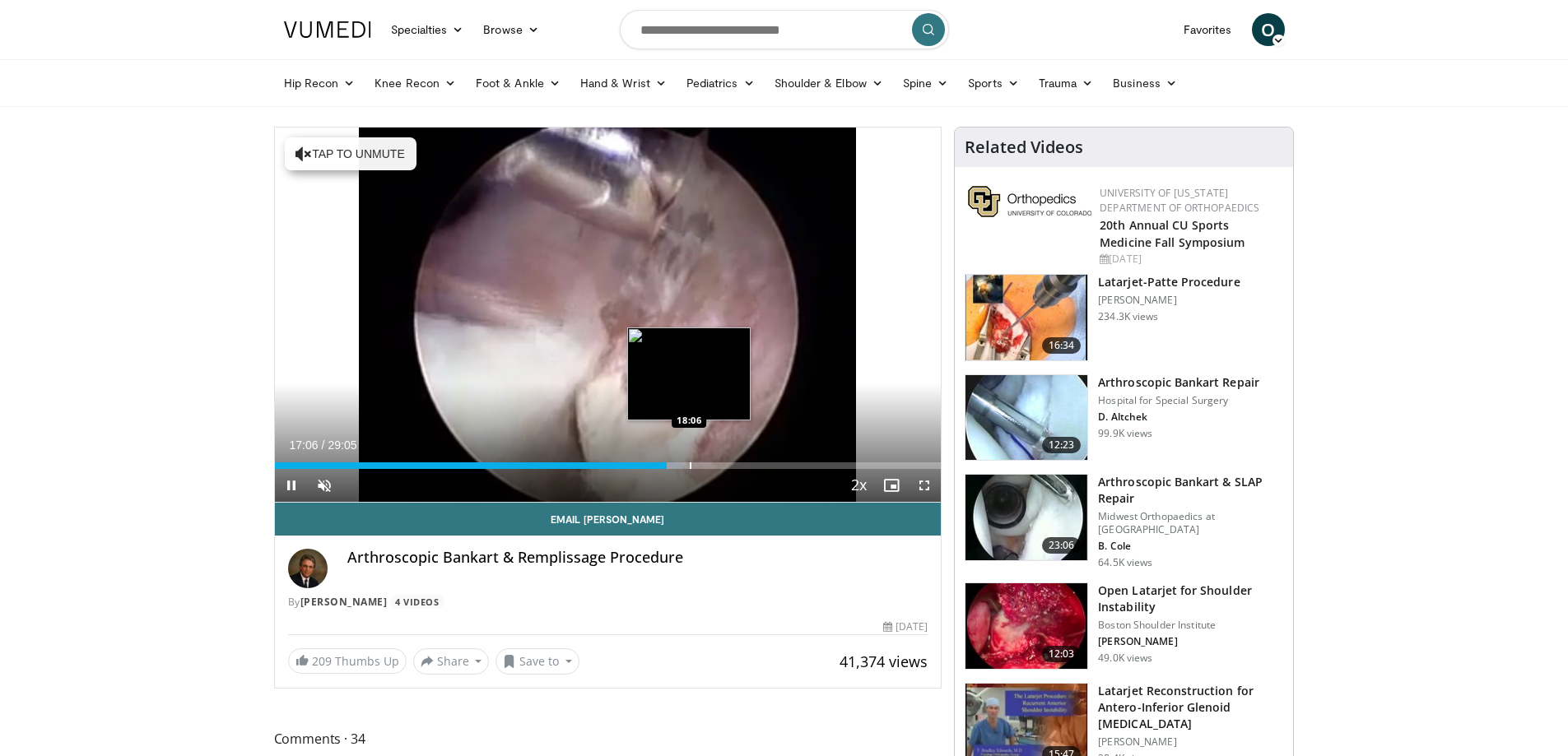
click at [690, 462] on div "Progress Bar" at bounding box center [690, 466] width 2 height 7
click at [708, 462] on div "Progress Bar" at bounding box center [709, 466] width 2 height 7
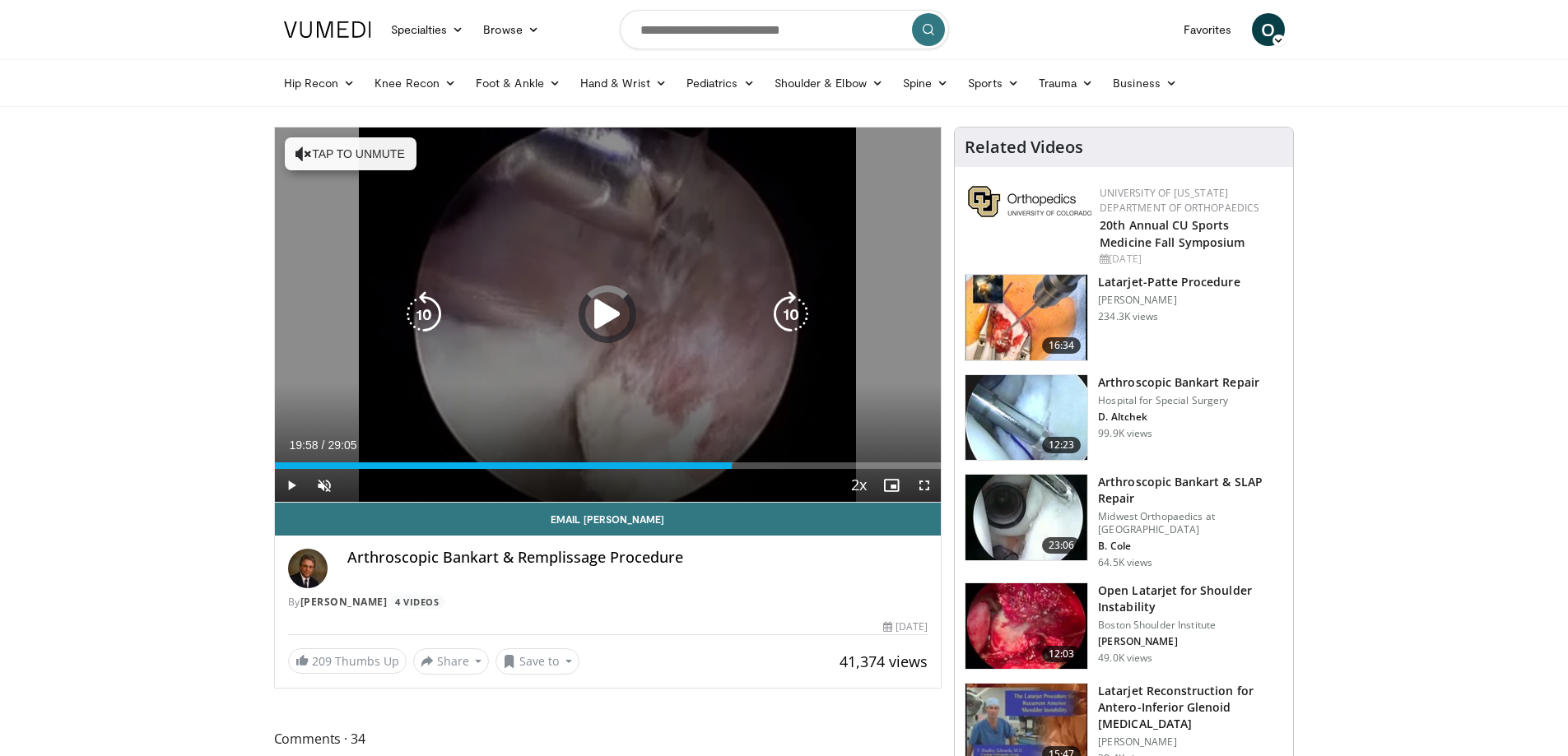
click at [732, 465] on div "Loaded : 67.59% 18:59 20:11" at bounding box center [607, 466] width 666 height 7
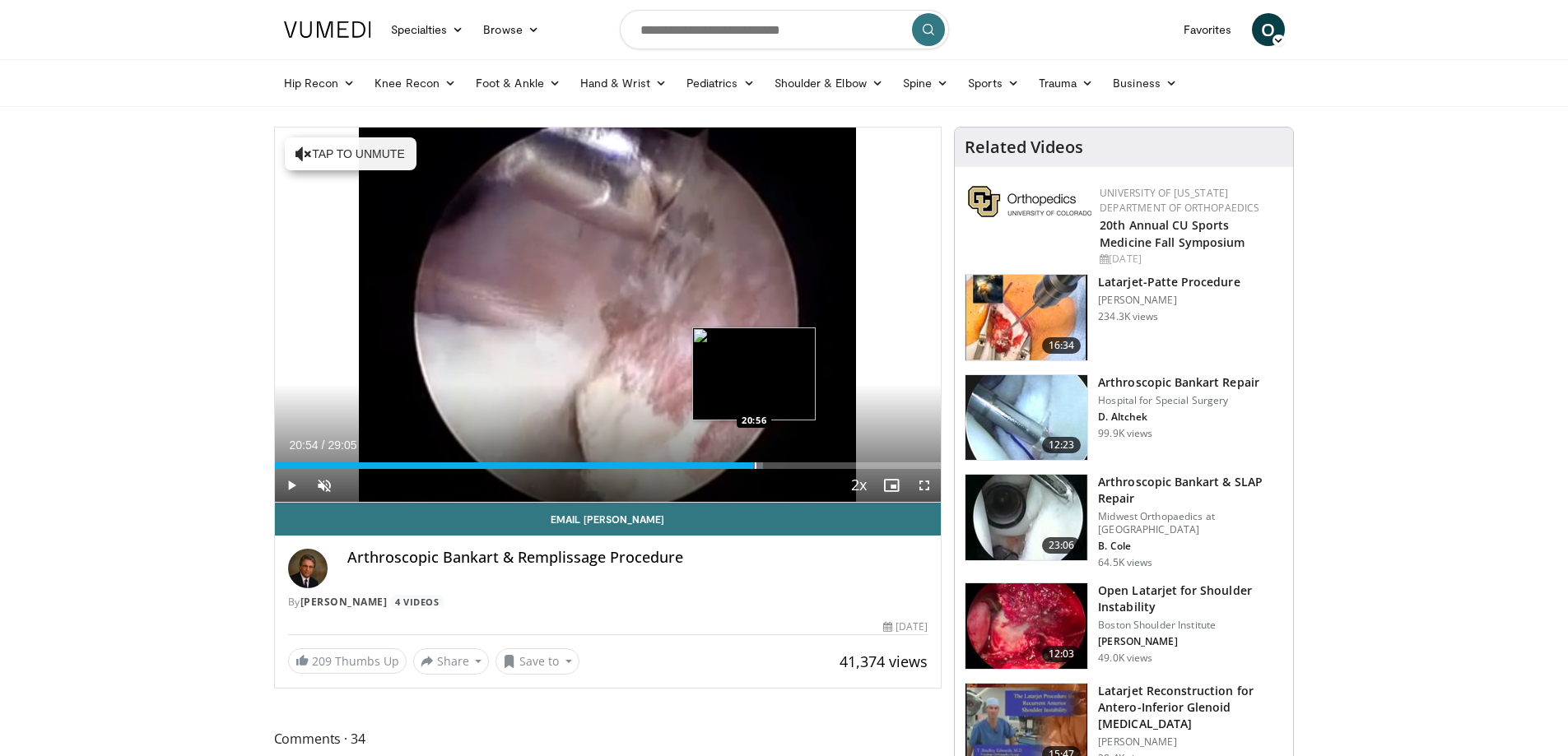
click at [755, 463] on div "Progress Bar" at bounding box center [755, 466] width 2 height 7
click at [765, 468] on div "Progress Bar" at bounding box center [766, 466] width 2 height 7
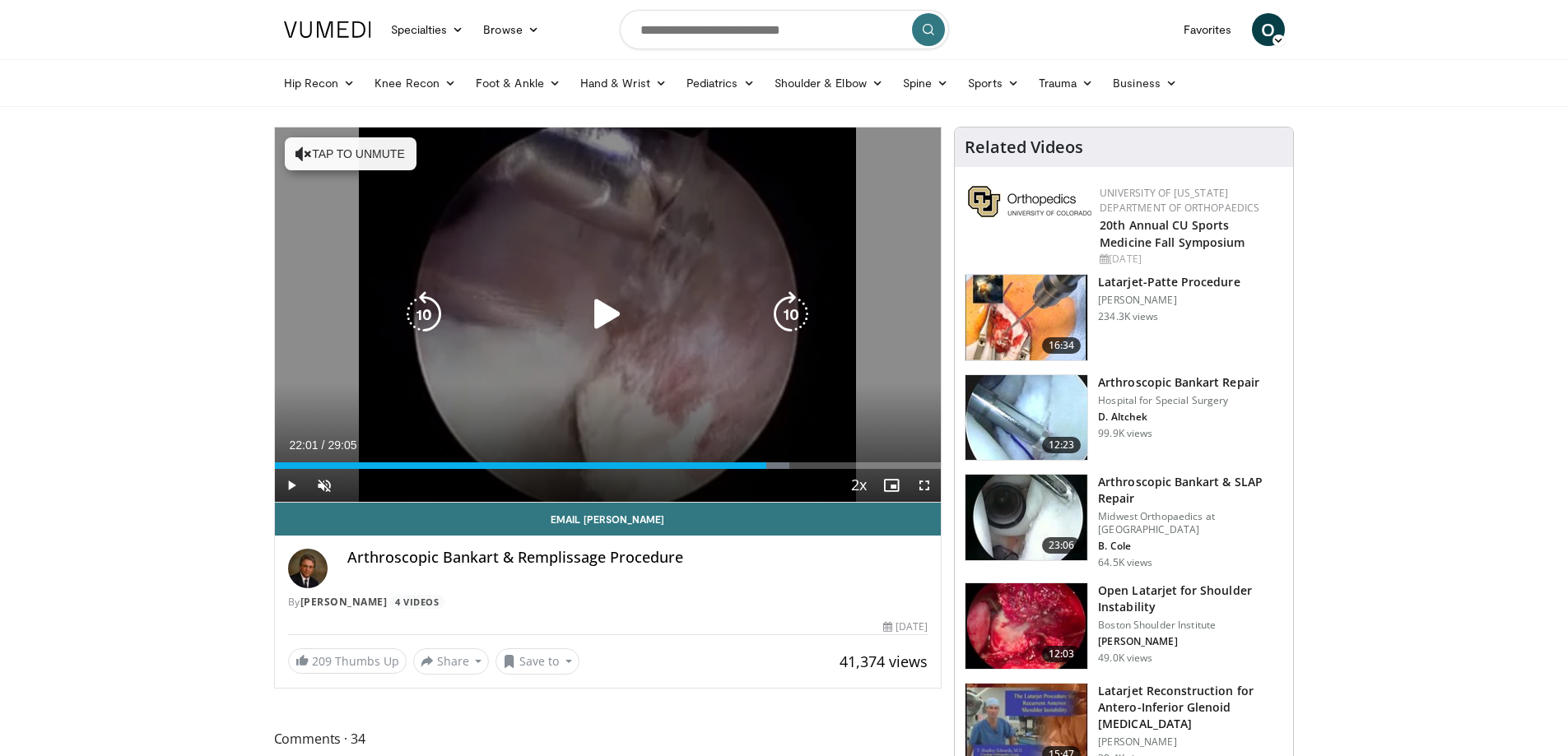
click at [779, 468] on div "Progress Bar" at bounding box center [771, 466] width 36 height 7
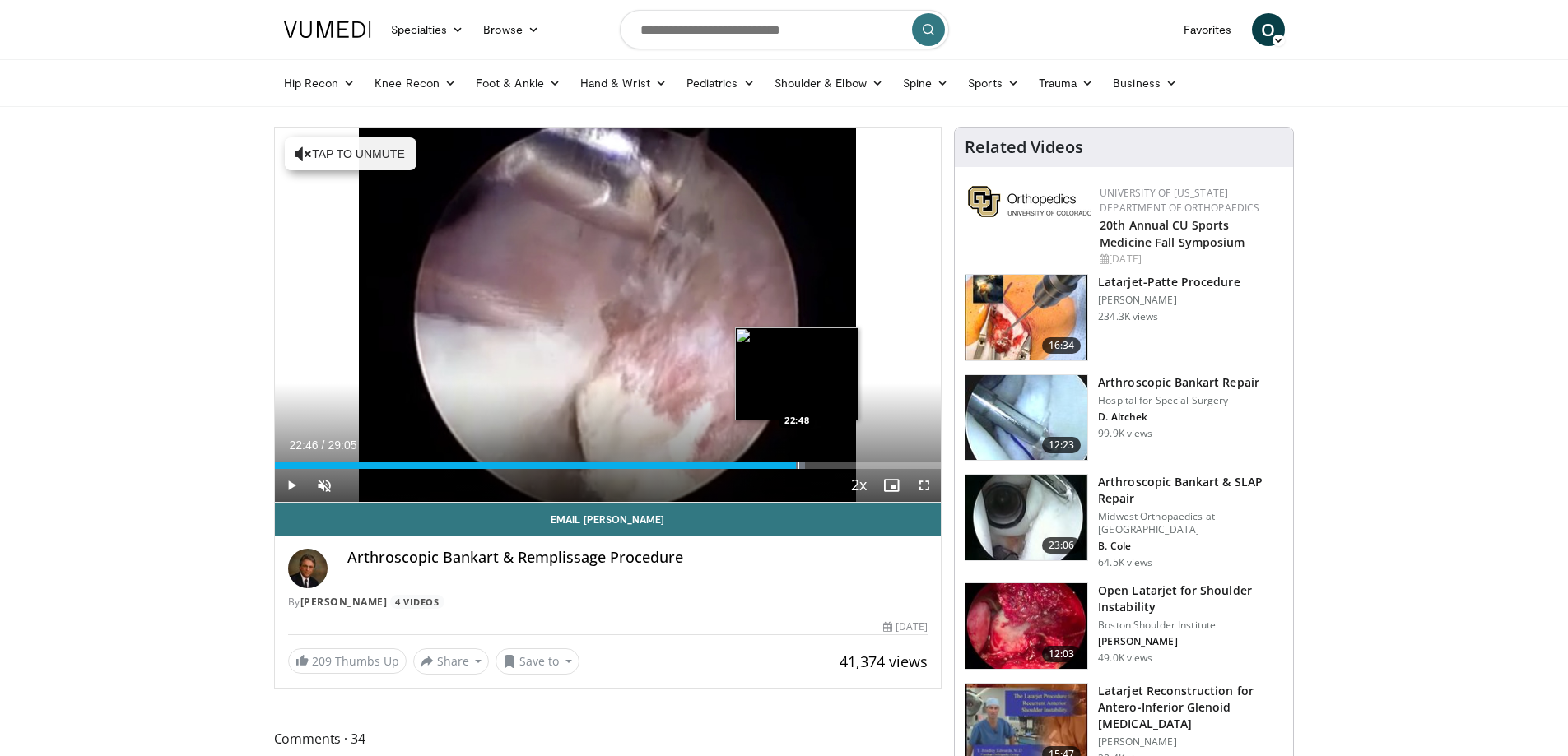
click at [798, 468] on div "Progress Bar" at bounding box center [799, 466] width 2 height 7
click at [817, 464] on div "Progress Bar" at bounding box center [818, 466] width 2 height 7
click at [836, 468] on div "Progress Bar" at bounding box center [837, 466] width 2 height 7
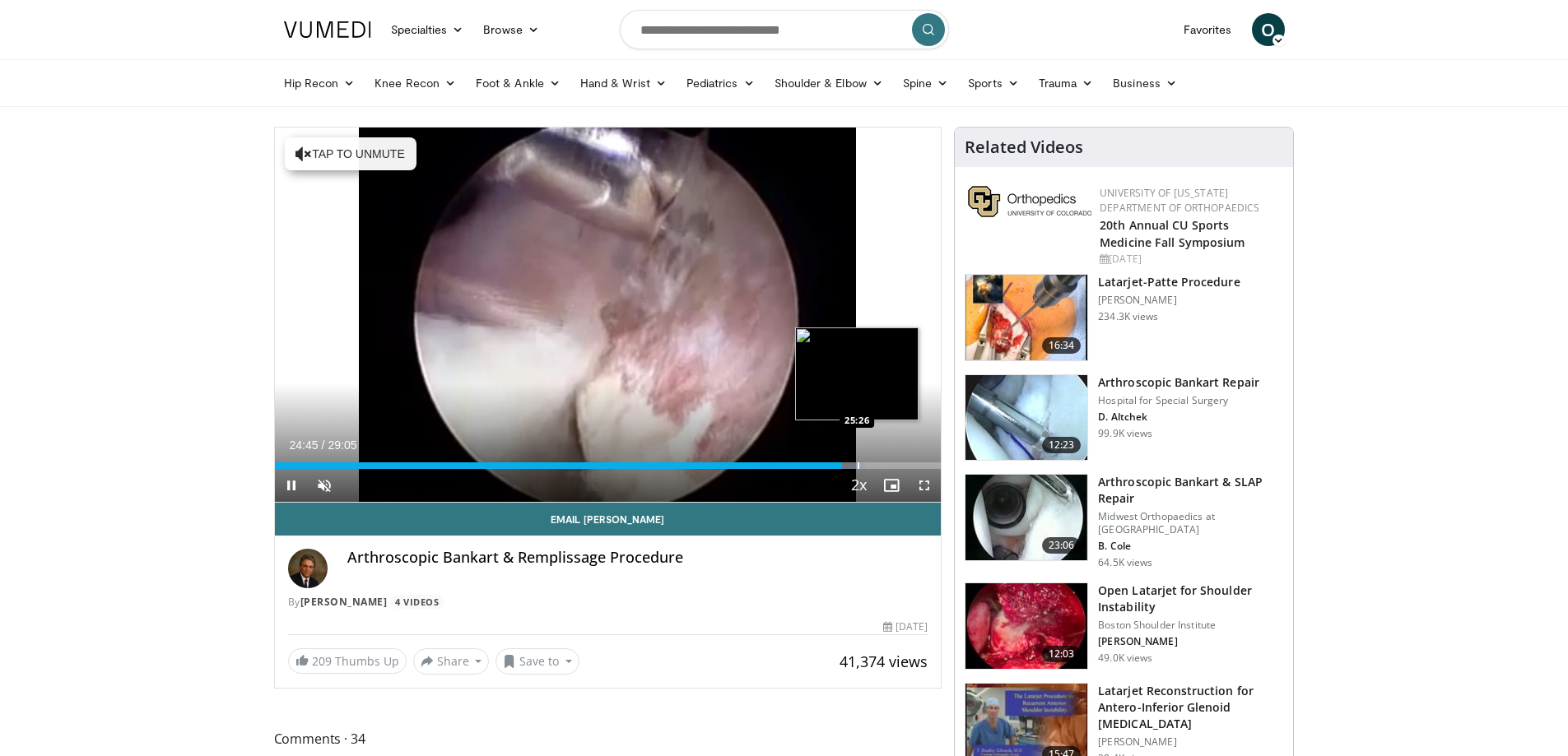
click at [857, 462] on video-js "**********" at bounding box center [607, 314] width 666 height 375
click at [292, 488] on span "Video Player" at bounding box center [291, 485] width 33 height 33
click at [1268, 36] on span "O" at bounding box center [1268, 29] width 33 height 33
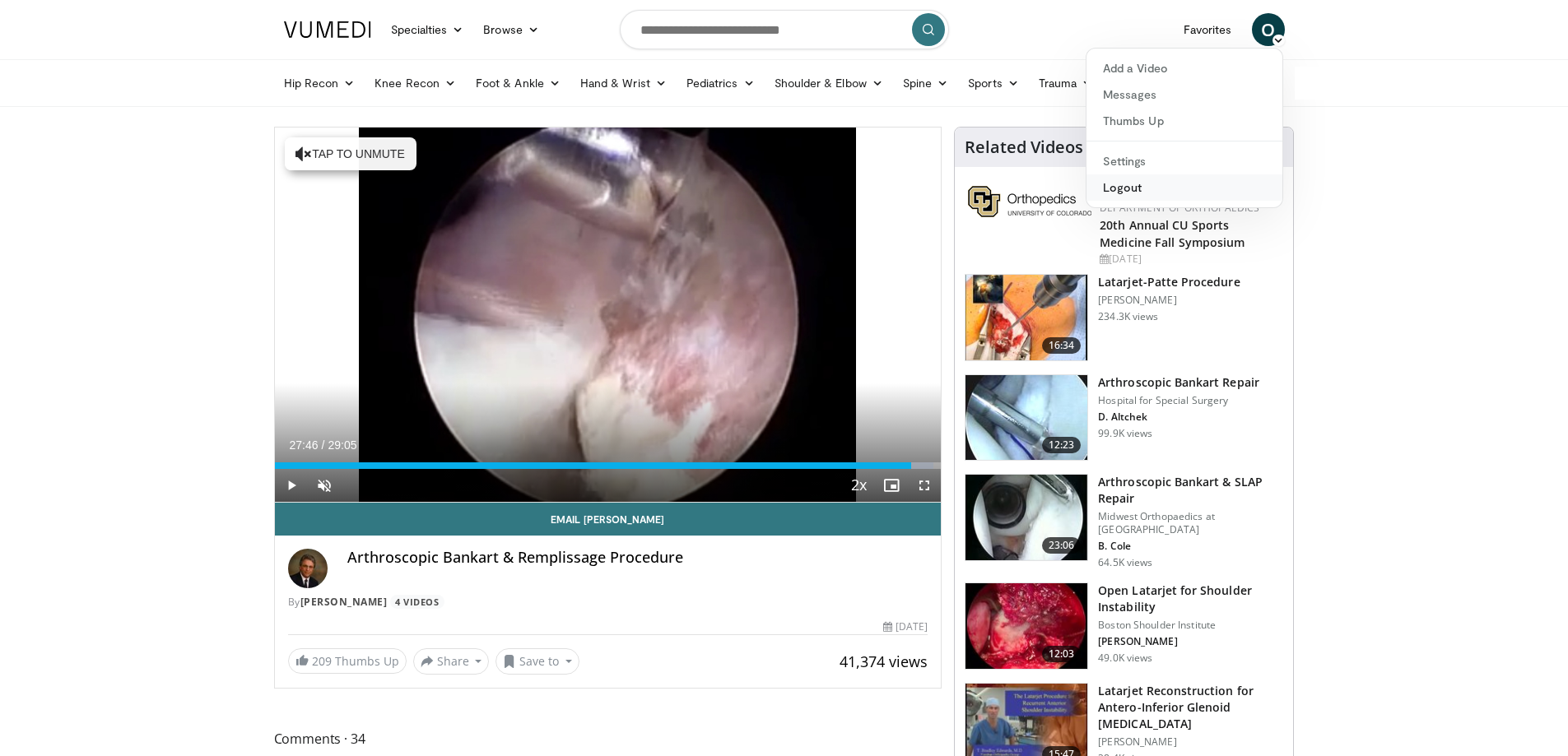
click at [1125, 186] on link "Logout" at bounding box center [1184, 187] width 196 height 26
